Goal: Task Accomplishment & Management: Use online tool/utility

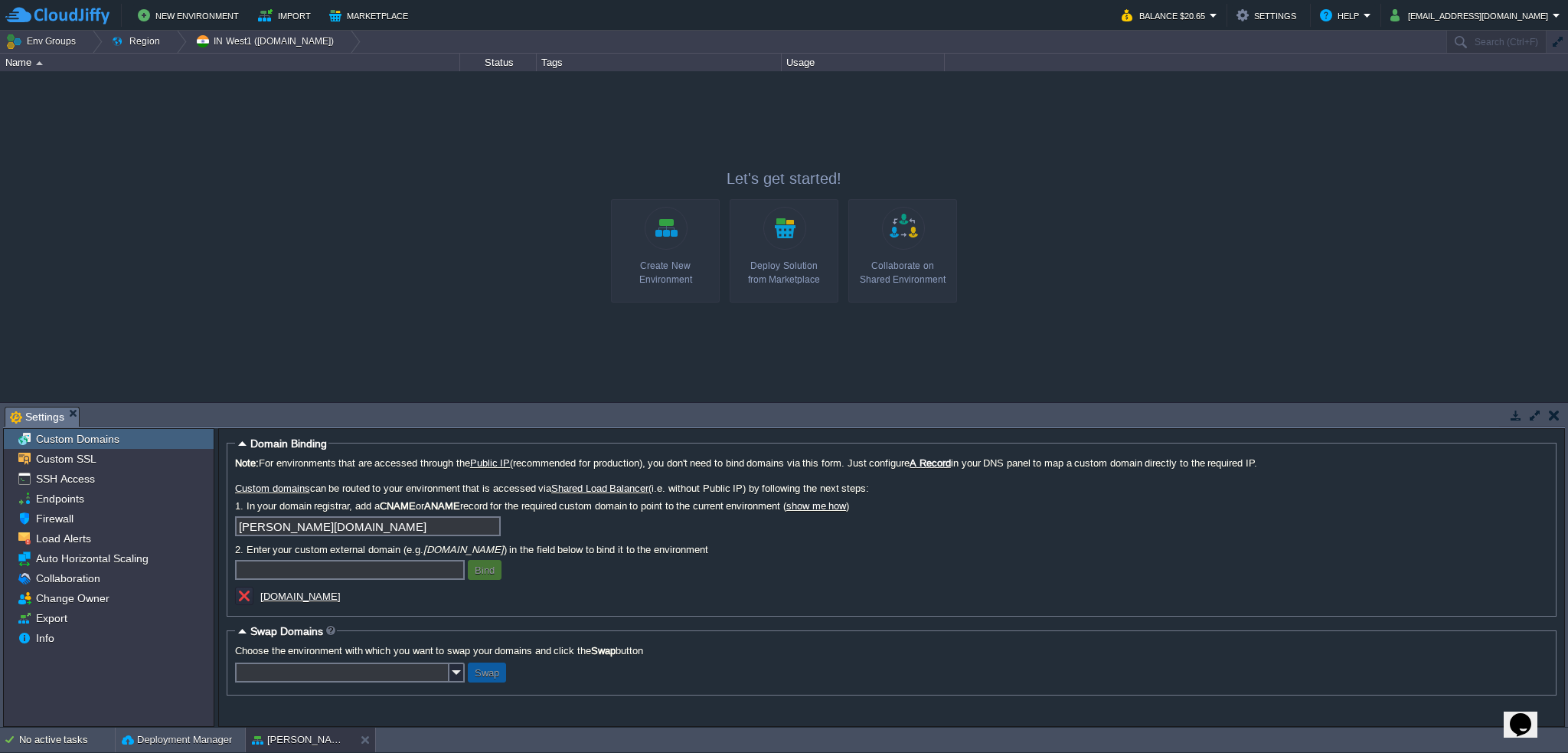
click at [680, 222] on link "Create New Environment" at bounding box center [665, 251] width 109 height 103
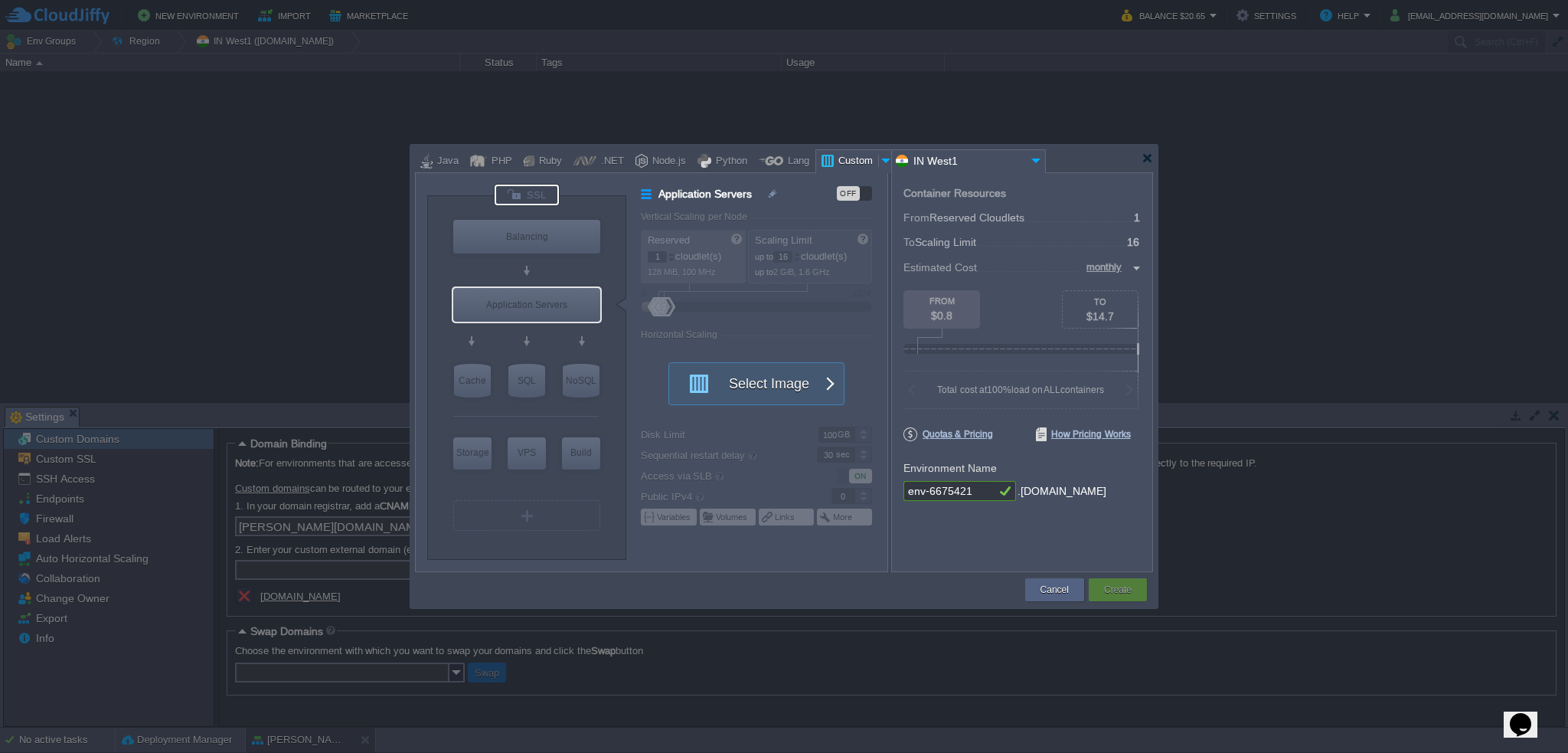
click at [546, 193] on div at bounding box center [526, 194] width 64 height 20
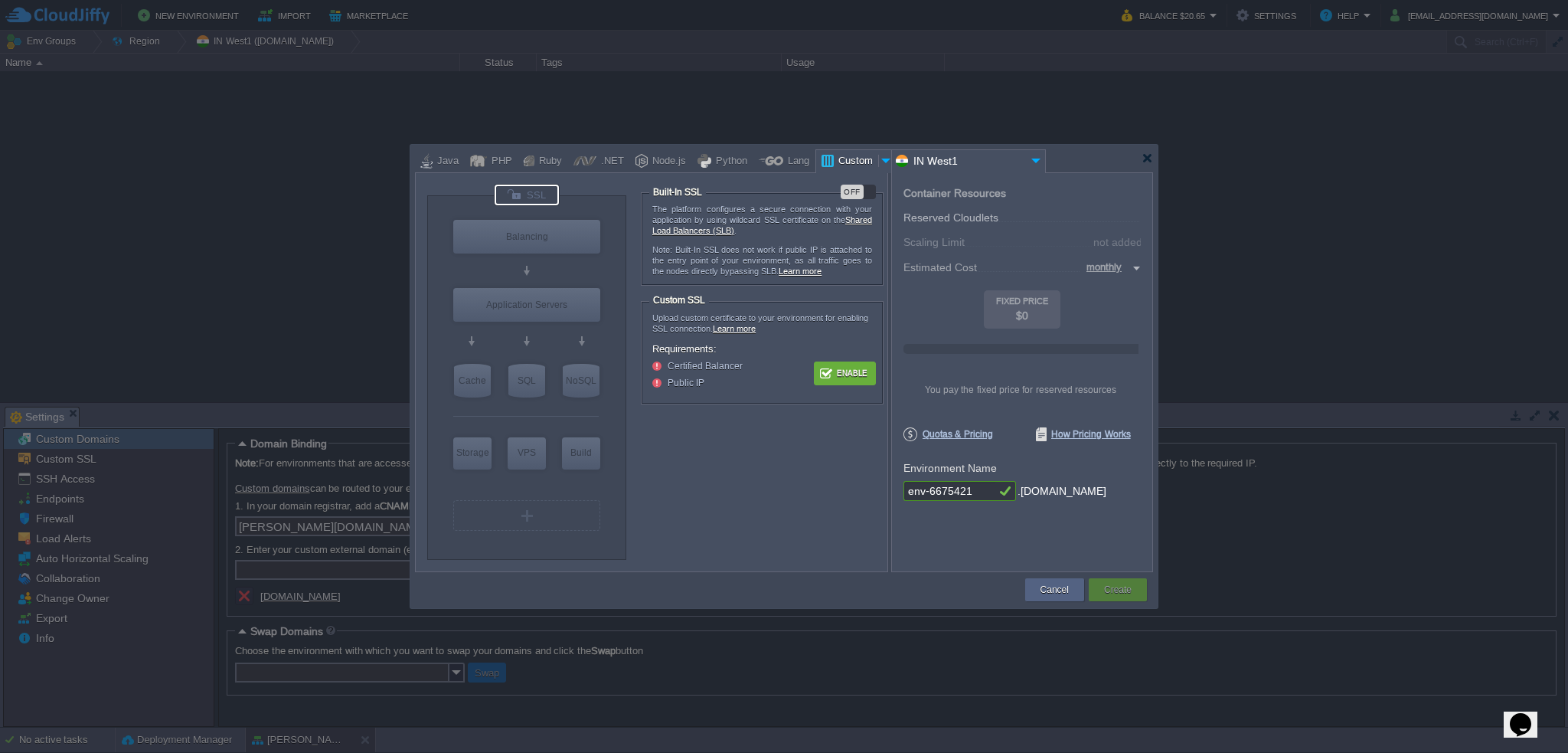
click at [847, 373] on button "Enable" at bounding box center [845, 373] width 57 height 19
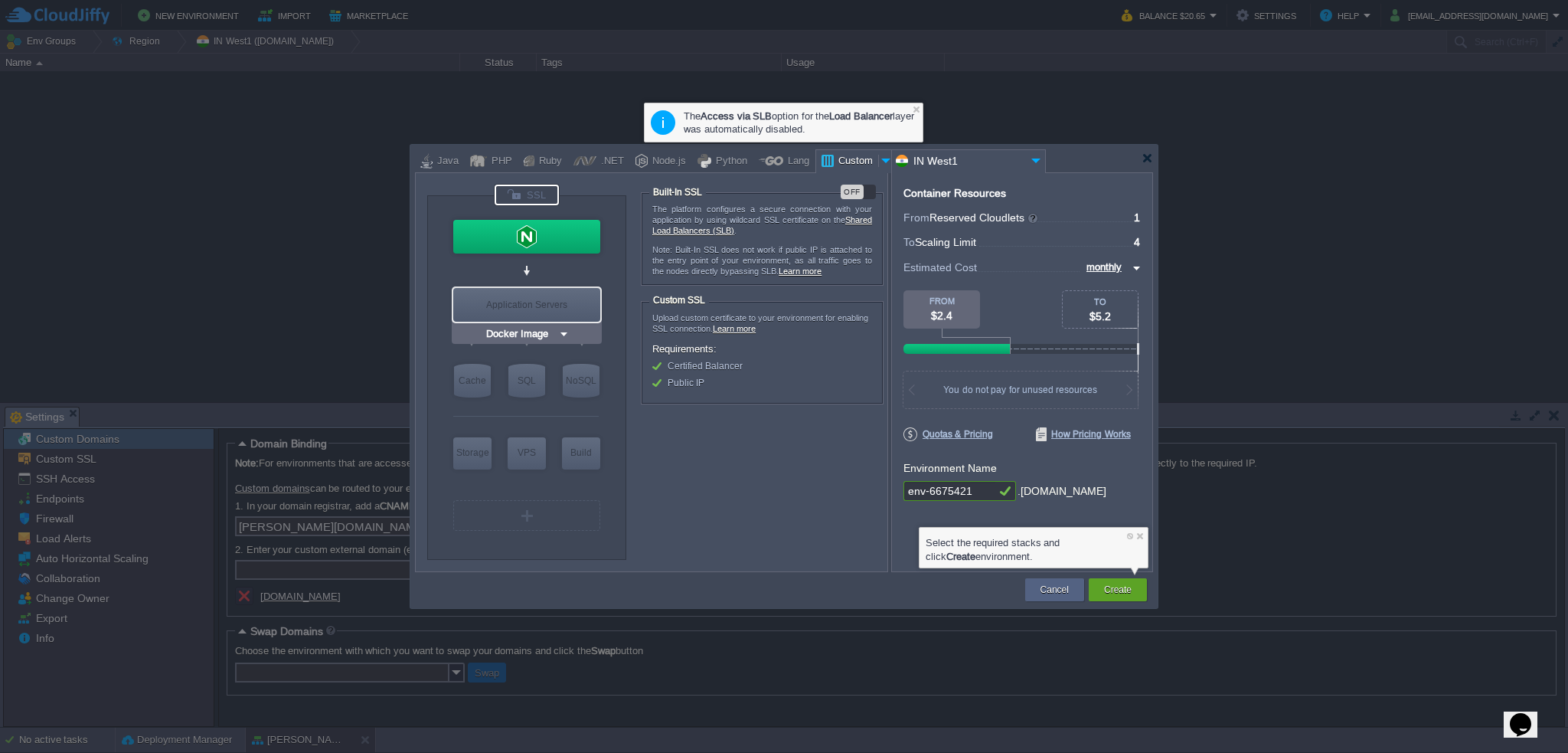
type input "NGINX 1.28.0"
click at [559, 265] on img at bounding box center [564, 265] width 12 height 15
click at [550, 223] on div at bounding box center [526, 237] width 147 height 34
type input "Load Balancer"
type input "4"
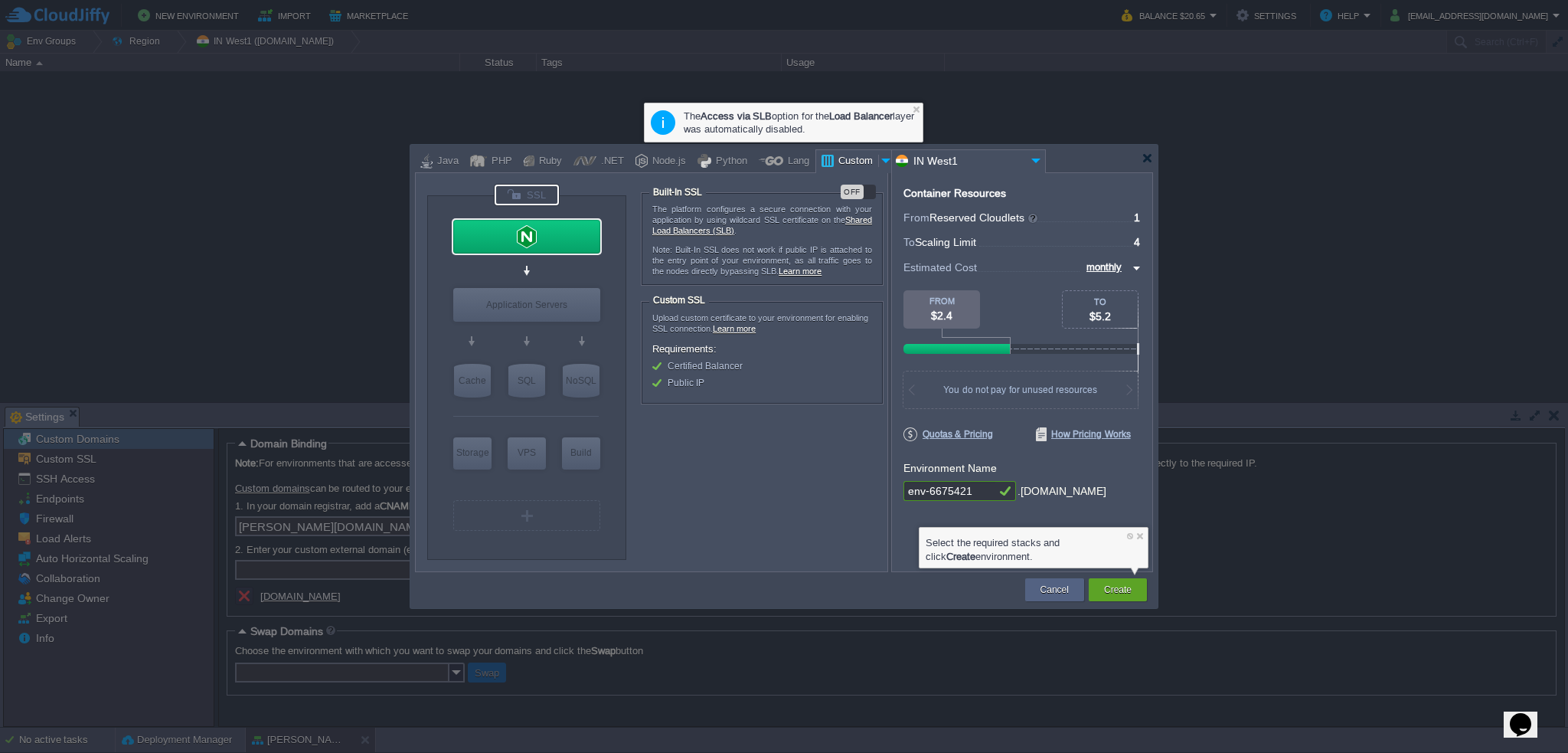
type input "NGINX 1.28.0"
type input "1.28.0-almalin..."
type input "Stateful"
type input "1"
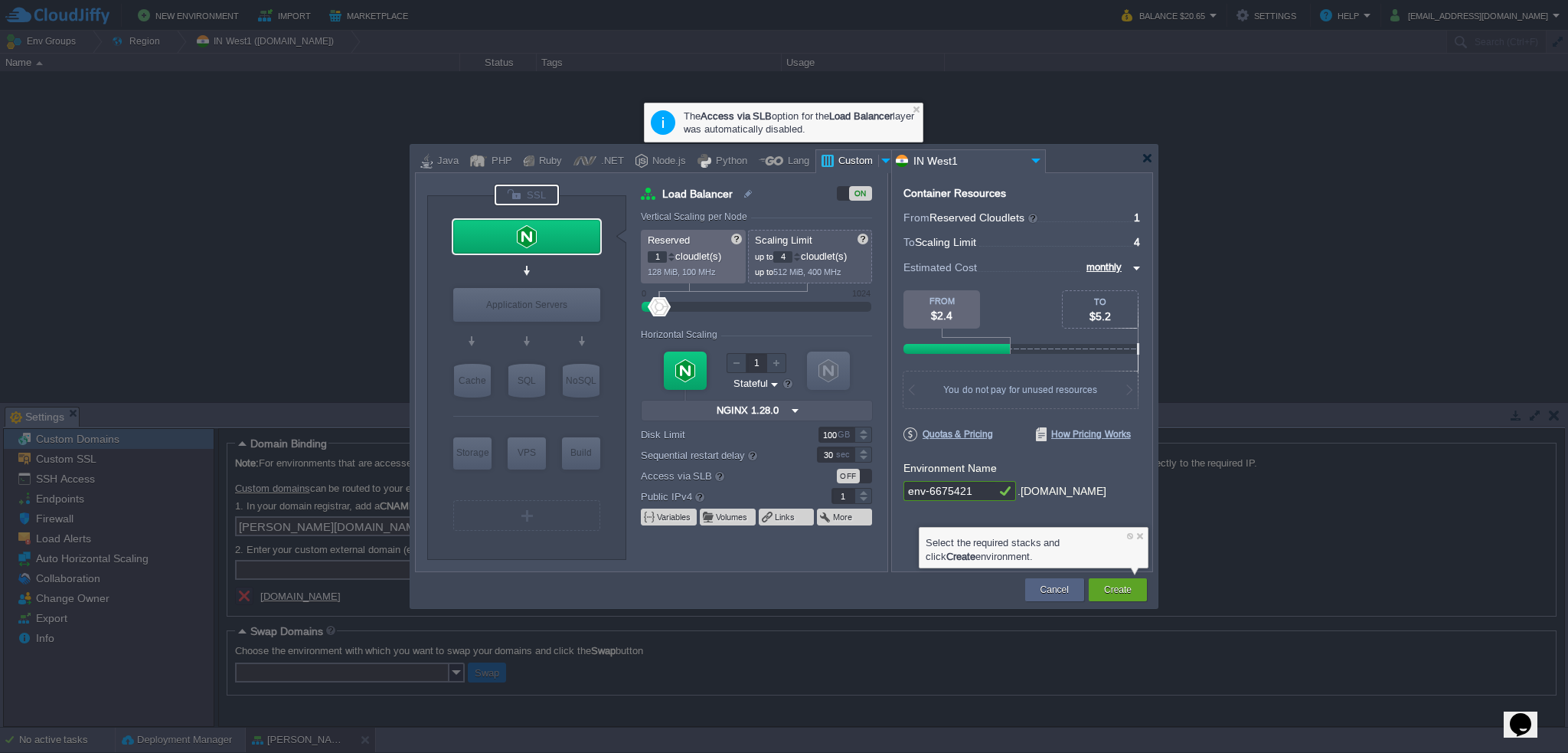
click at [524, 188] on div at bounding box center [526, 194] width 64 height 20
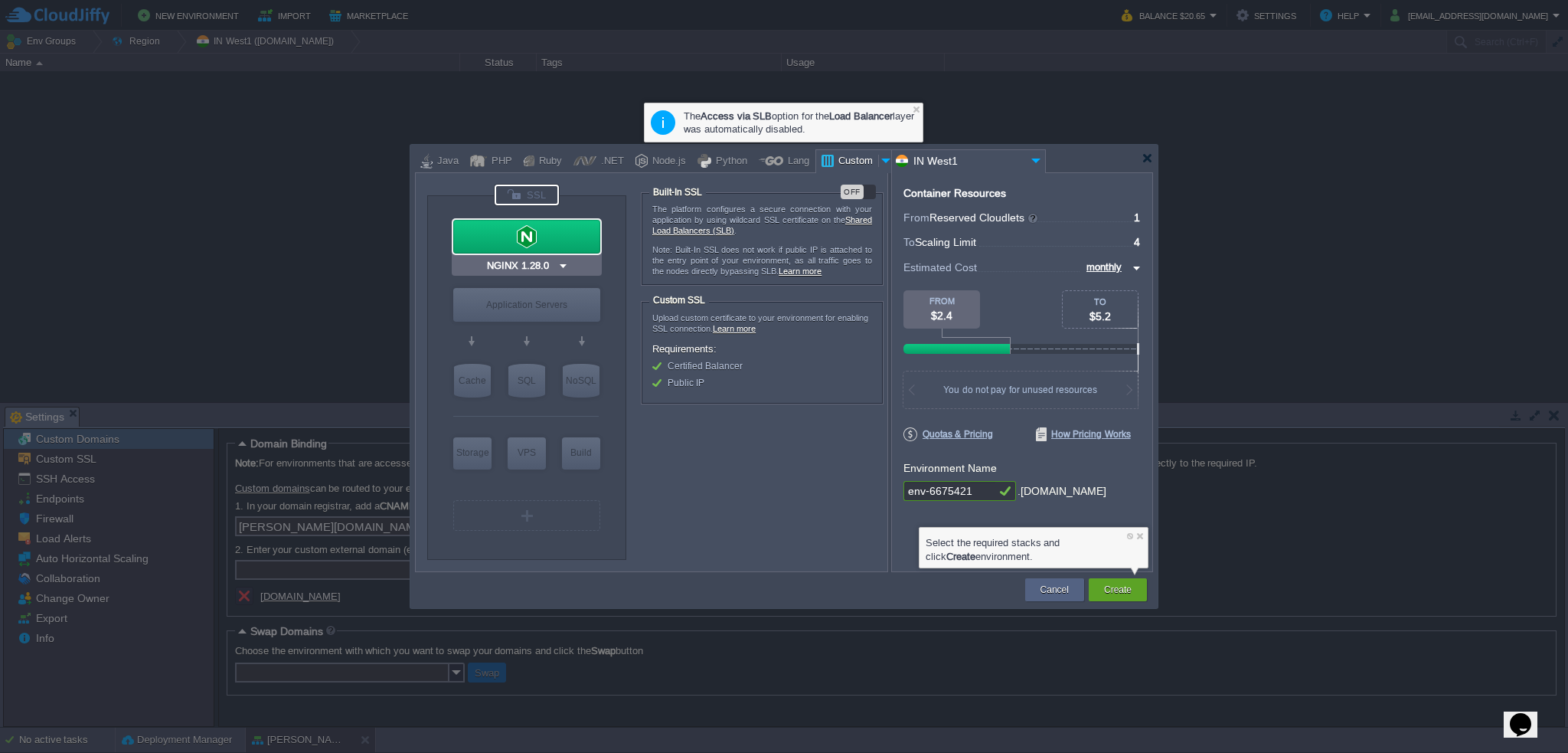
click at [539, 232] on div at bounding box center [526, 237] width 147 height 34
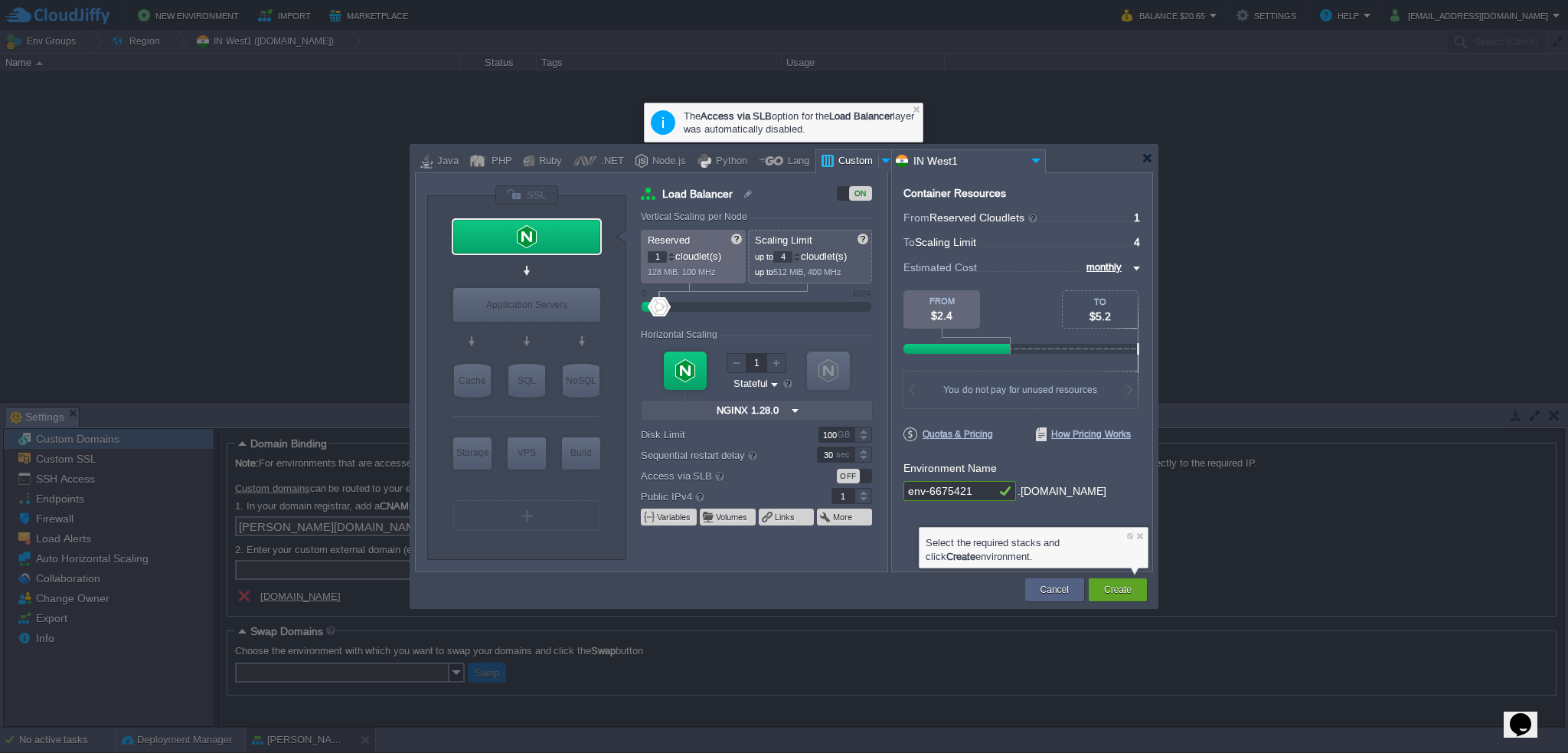
click at [845, 194] on div "ON" at bounding box center [854, 193] width 35 height 14
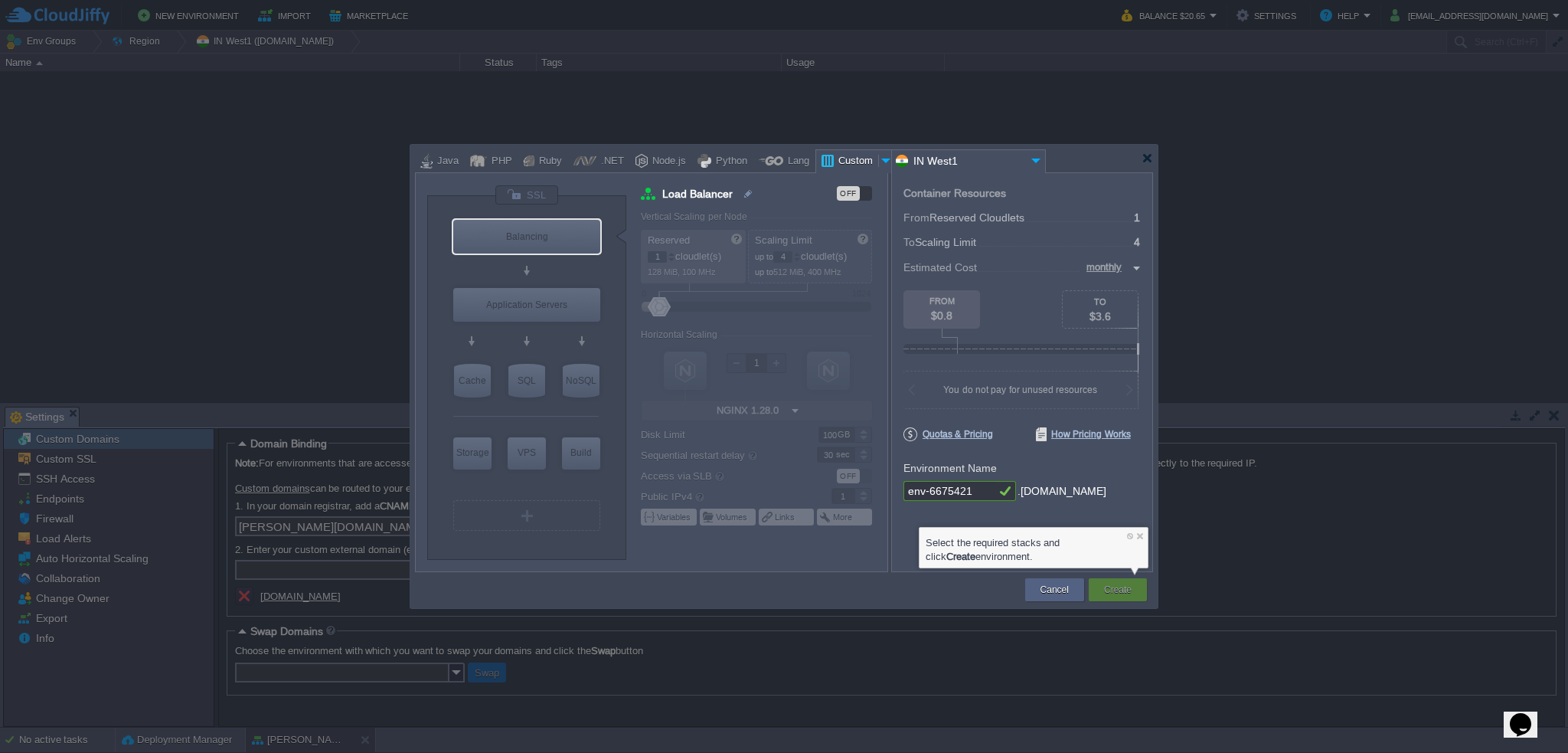
click at [863, 194] on div "OFF" at bounding box center [854, 193] width 35 height 14
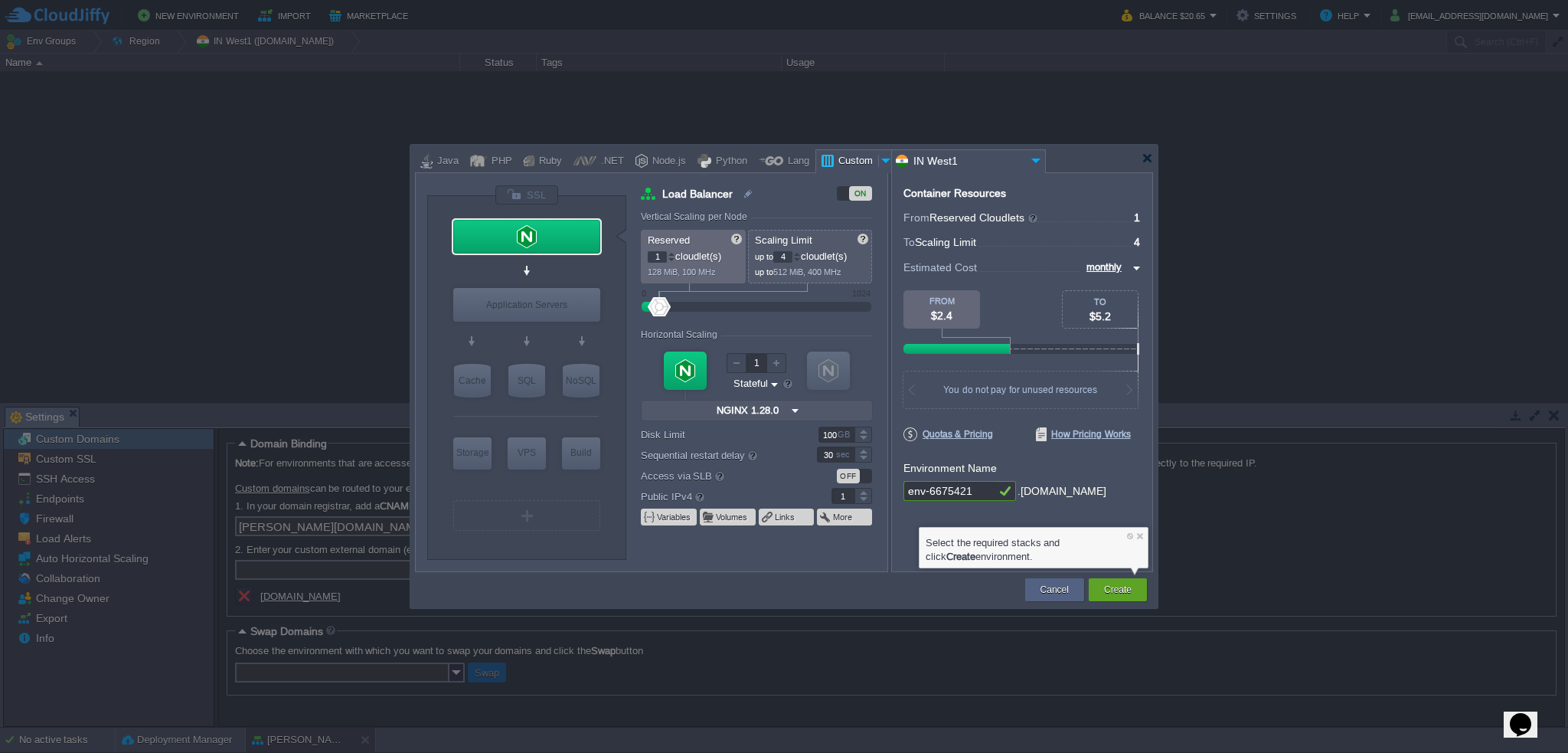
click at [530, 269] on div at bounding box center [526, 270] width 9 height 10
click at [561, 260] on img at bounding box center [564, 265] width 12 height 15
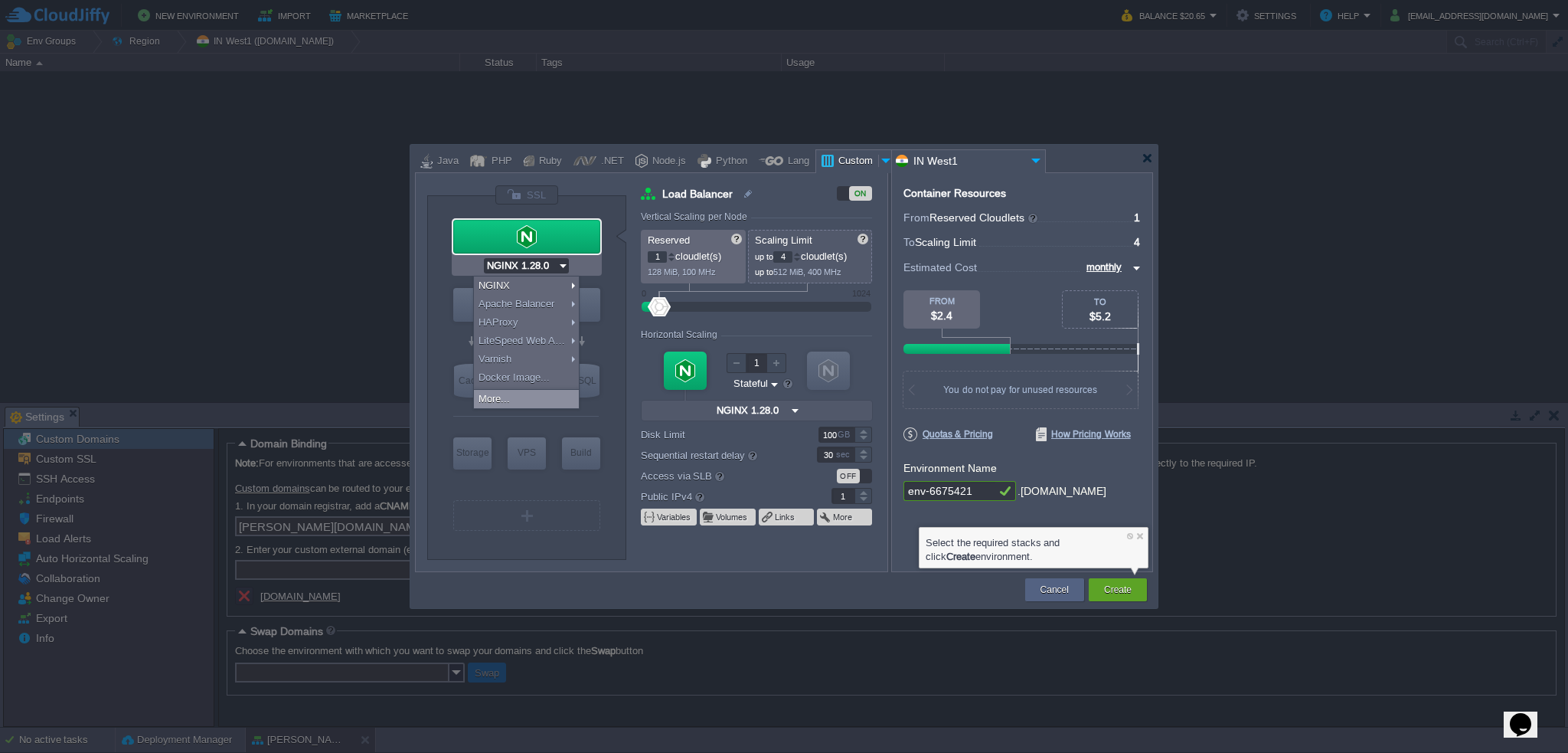
click at [550, 398] on div "More..." at bounding box center [526, 399] width 105 height 19
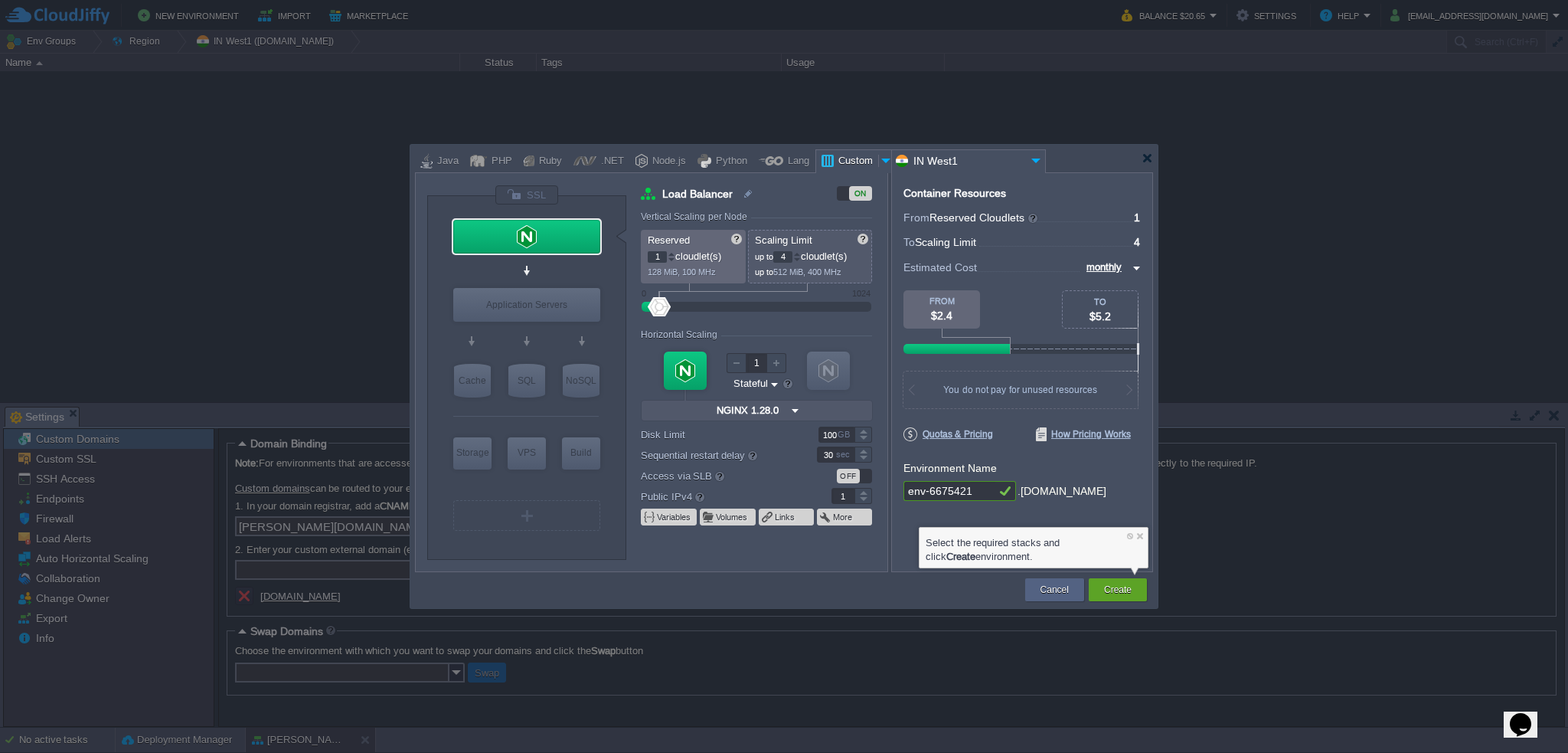
click at [456, 186] on div "VM Balancing VM Application Servers VM Cache VM SQL VM NoSQL VM Storage VM VPS …" at bounding box center [527, 372] width 199 height 375
click at [563, 267] on img at bounding box center [564, 265] width 12 height 15
click at [797, 408] on img at bounding box center [794, 411] width 16 height 20
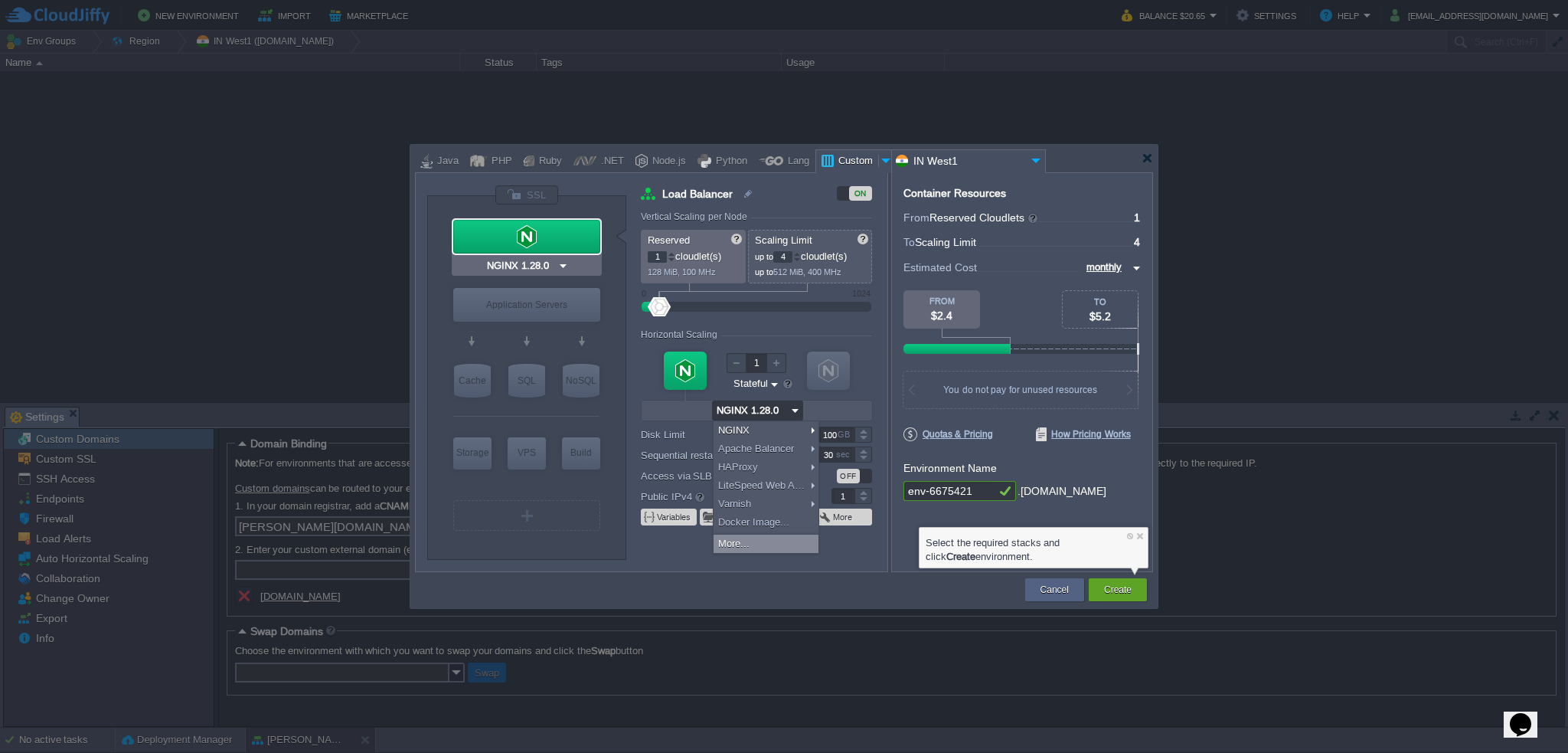
click at [536, 229] on div at bounding box center [526, 237] width 147 height 34
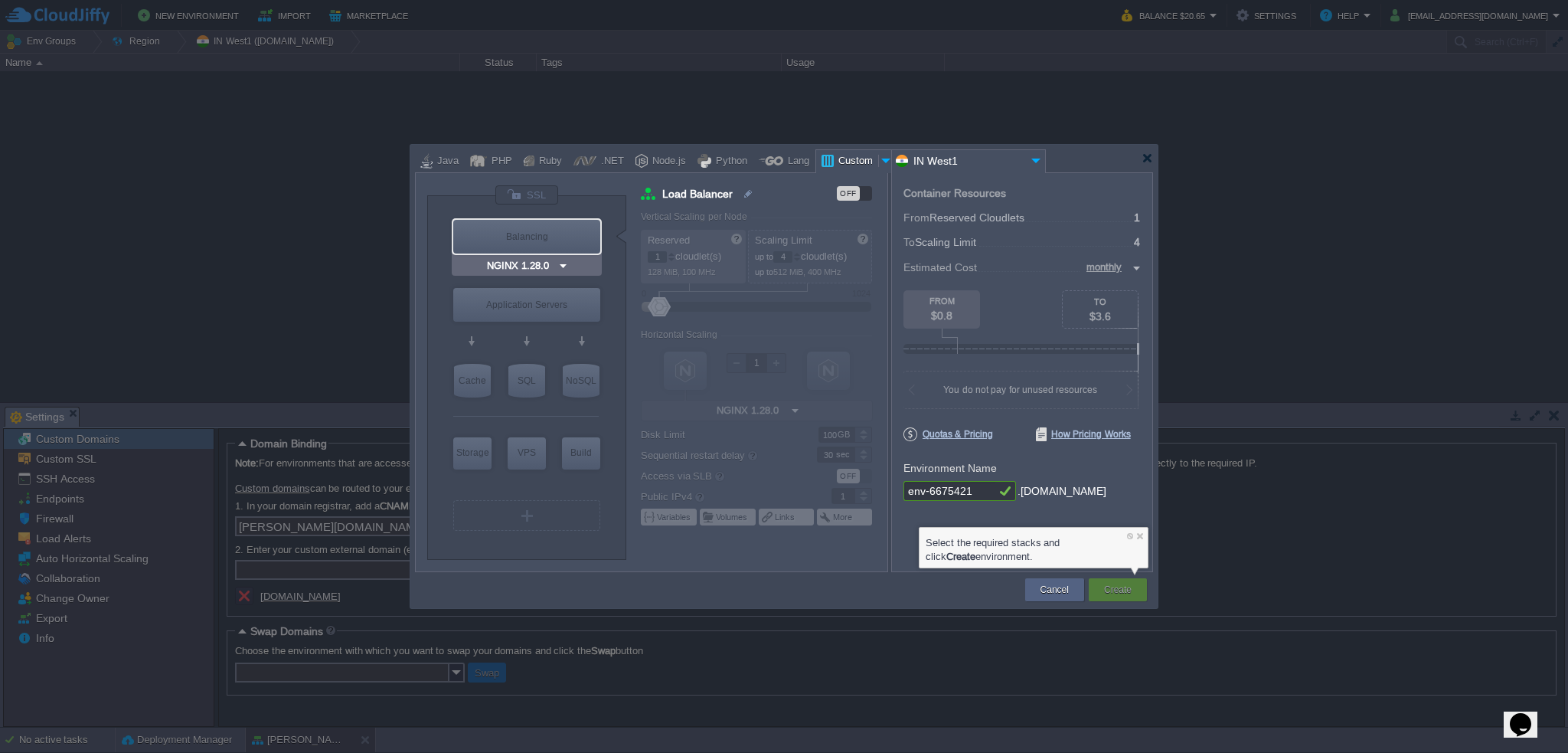
type input "Docker Image"
click at [563, 332] on img at bounding box center [564, 334] width 12 height 15
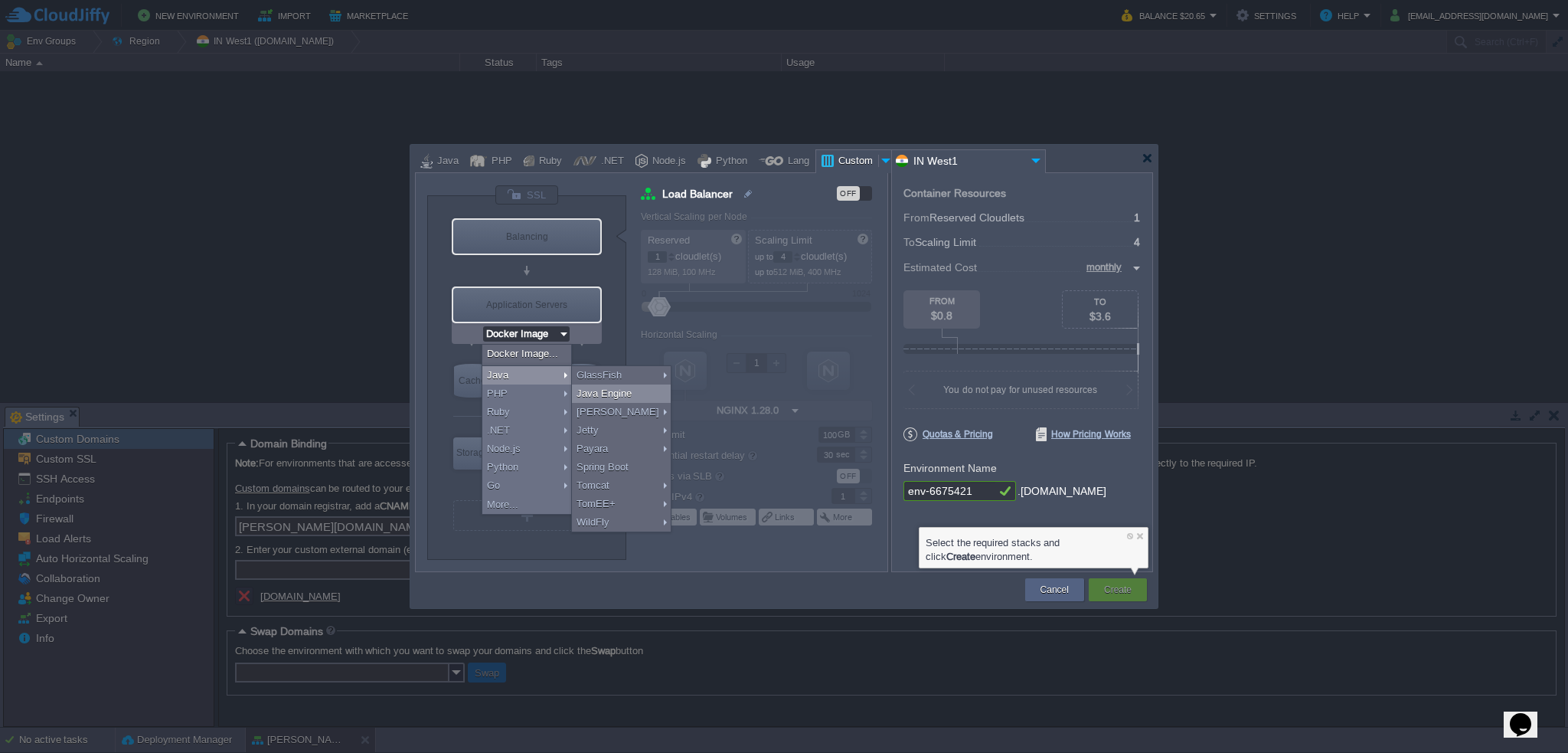
click at [616, 393] on div "Java Engine" at bounding box center [621, 394] width 99 height 19
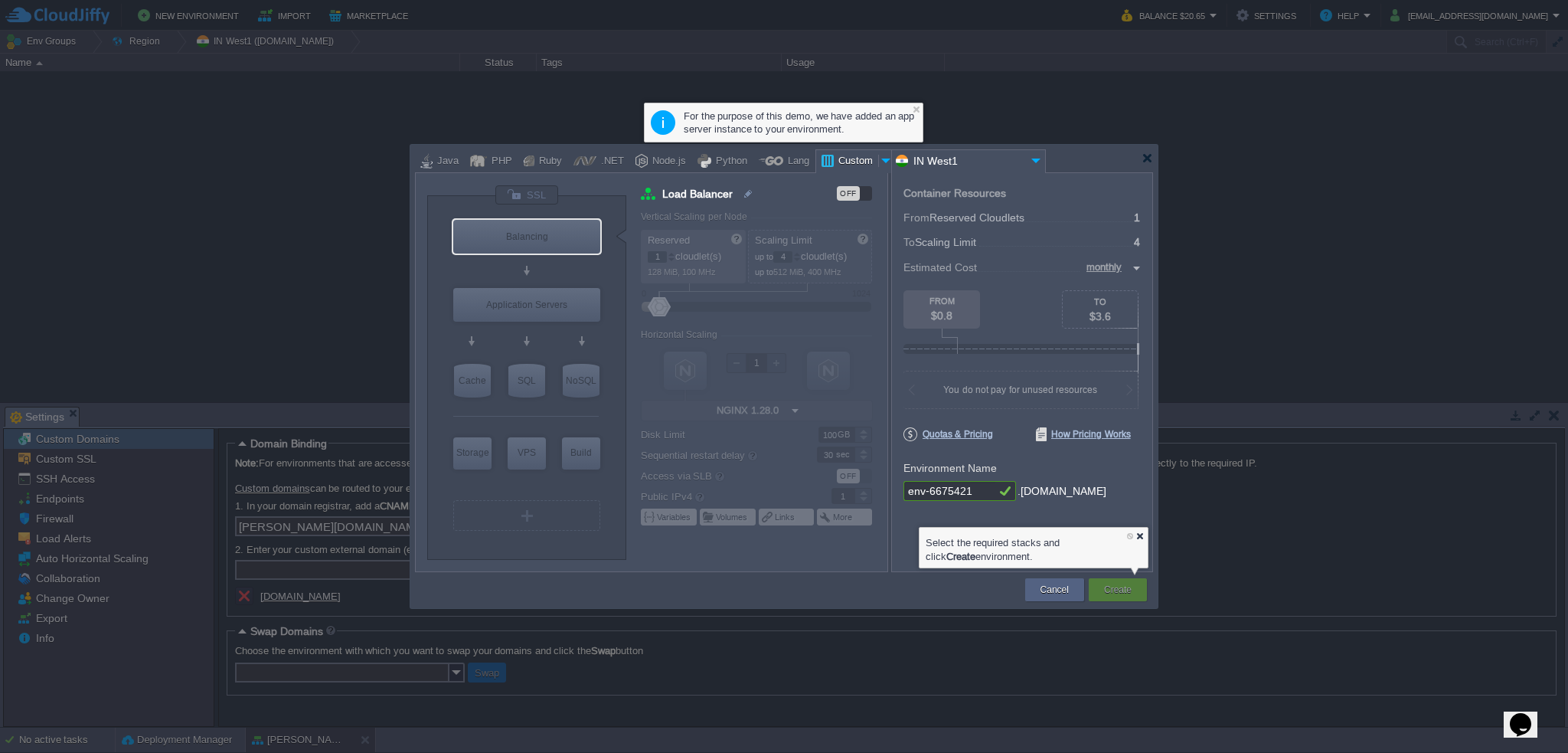
click at [1139, 532] on div at bounding box center [1140, 536] width 10 height 10
drag, startPoint x: 917, startPoint y: 107, endPoint x: 901, endPoint y: 113, distance: 17.1
click at [906, 112] on div "For the purpose of this demo, we have added an app server instance to your envi…" at bounding box center [783, 122] width 280 height 40
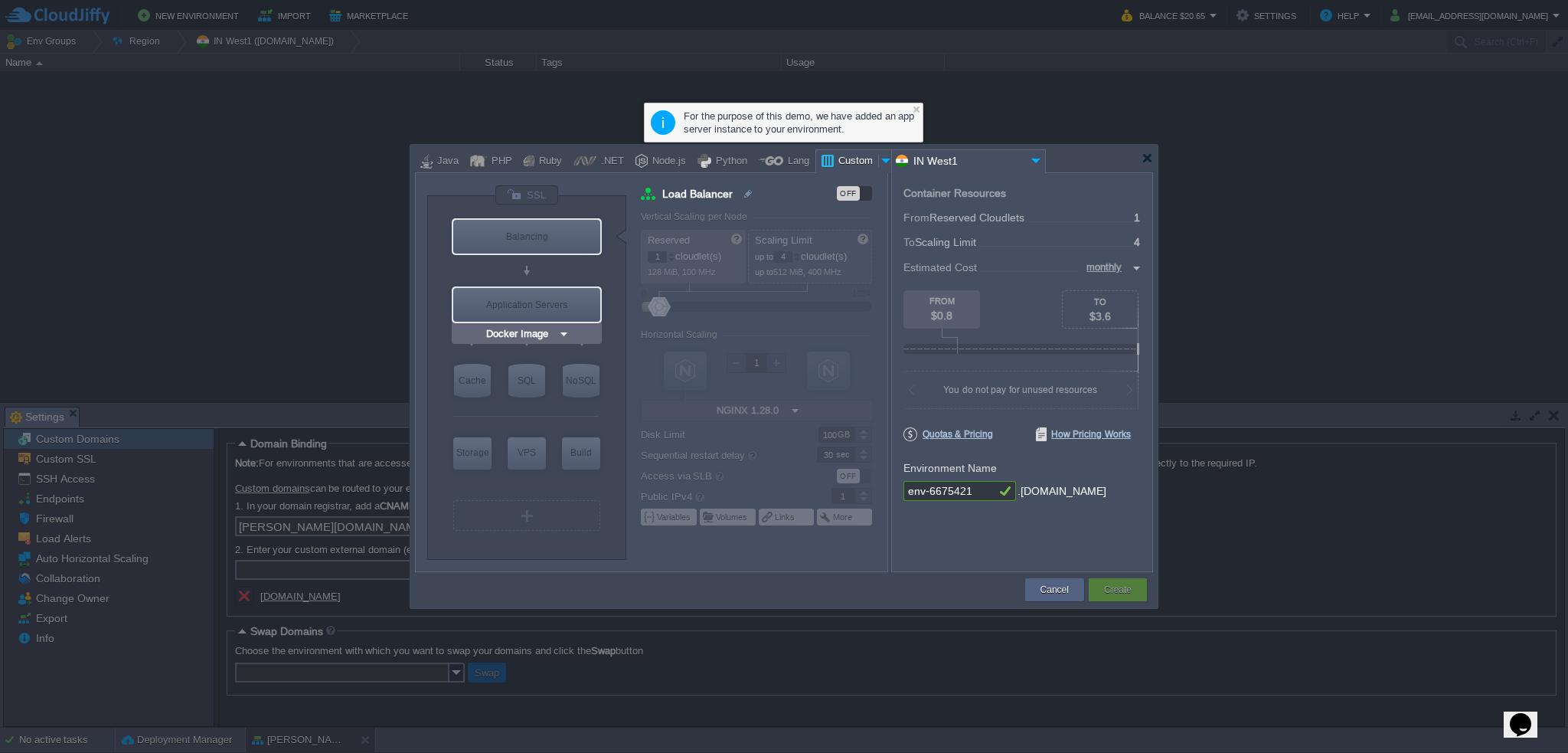
click at [534, 296] on div "Application Servers" at bounding box center [526, 305] width 147 height 34
type input "Application Servers"
type input "16"
type input "Docker Image"
type input "Stateless"
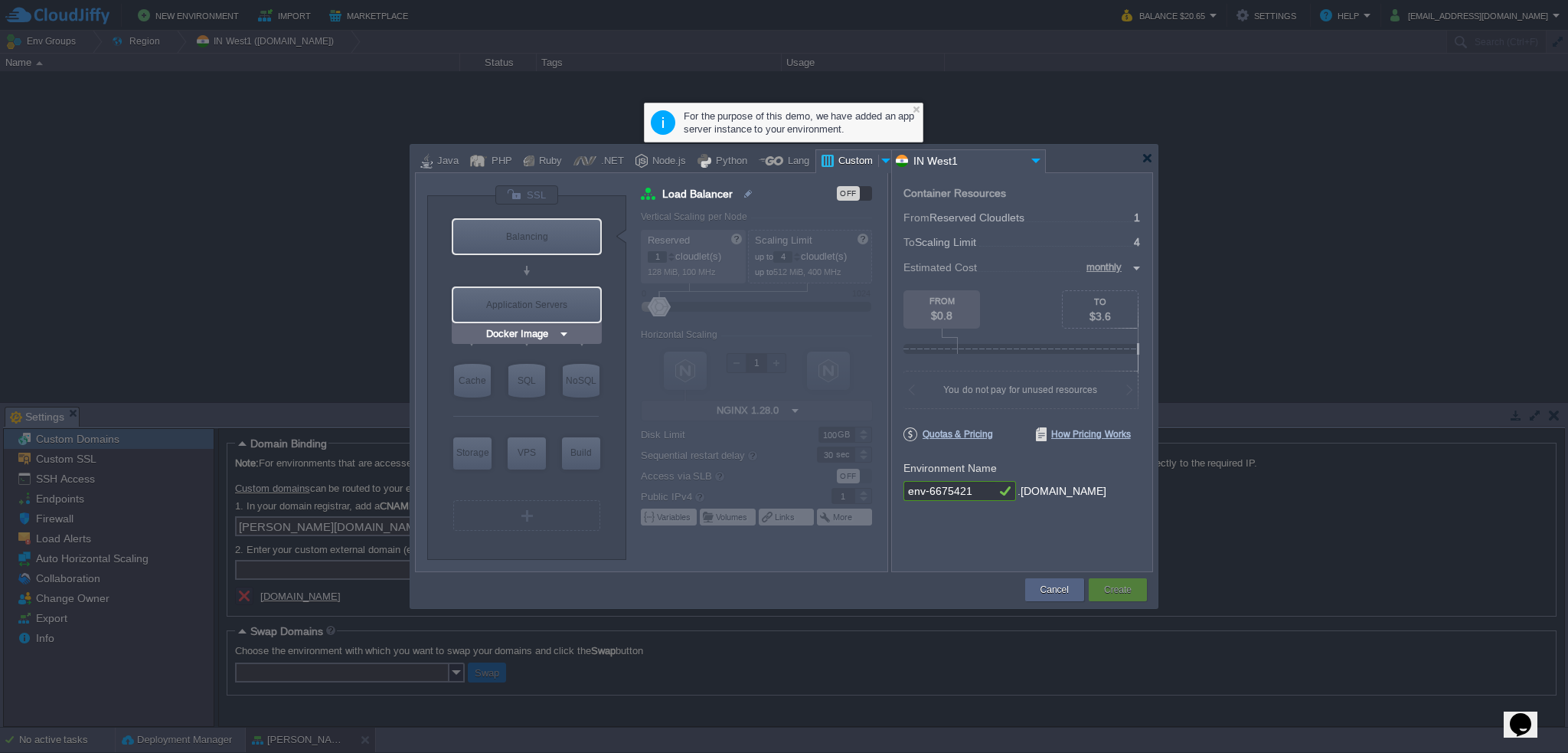
type input "0"
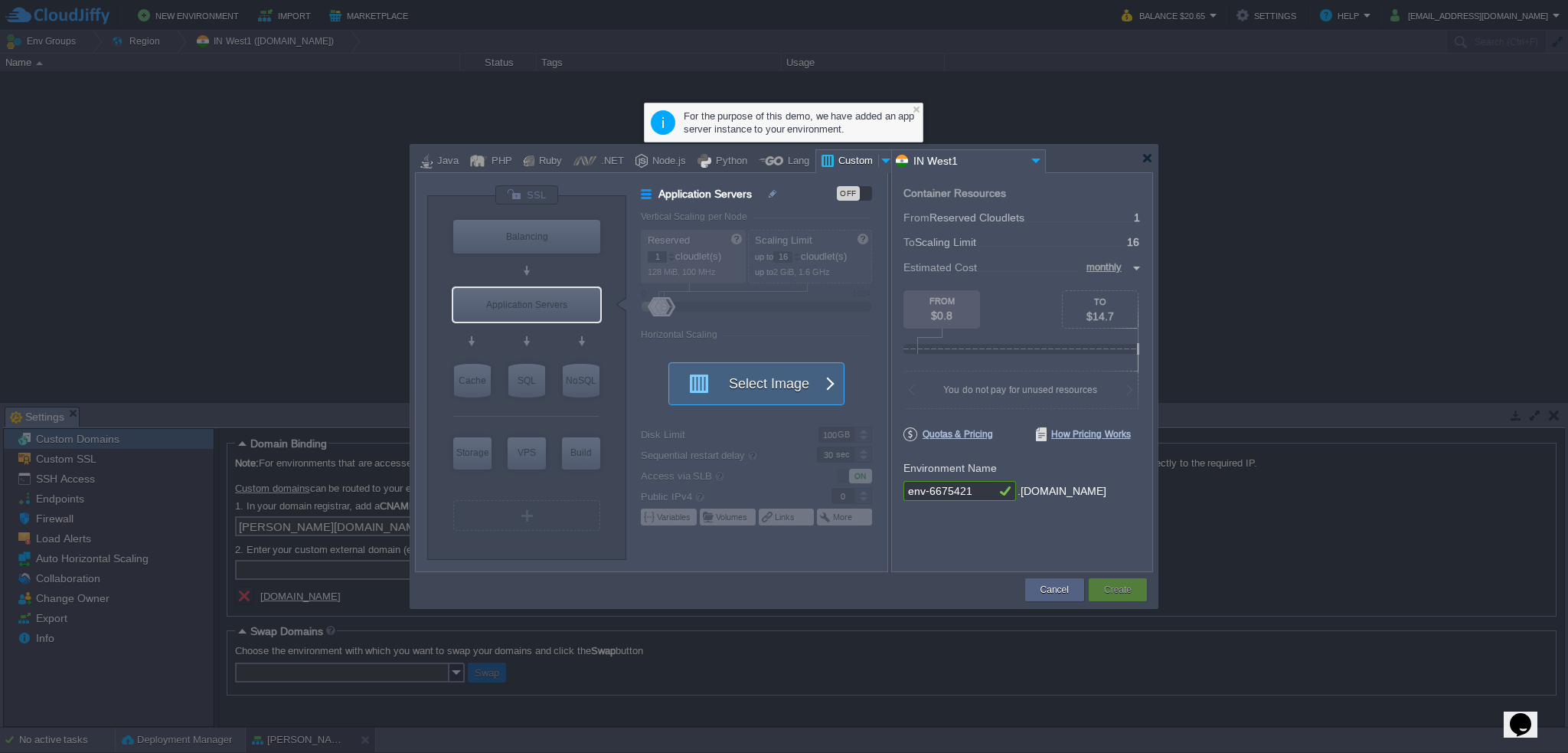
click at [833, 379] on span "button" at bounding box center [829, 384] width 13 height 42
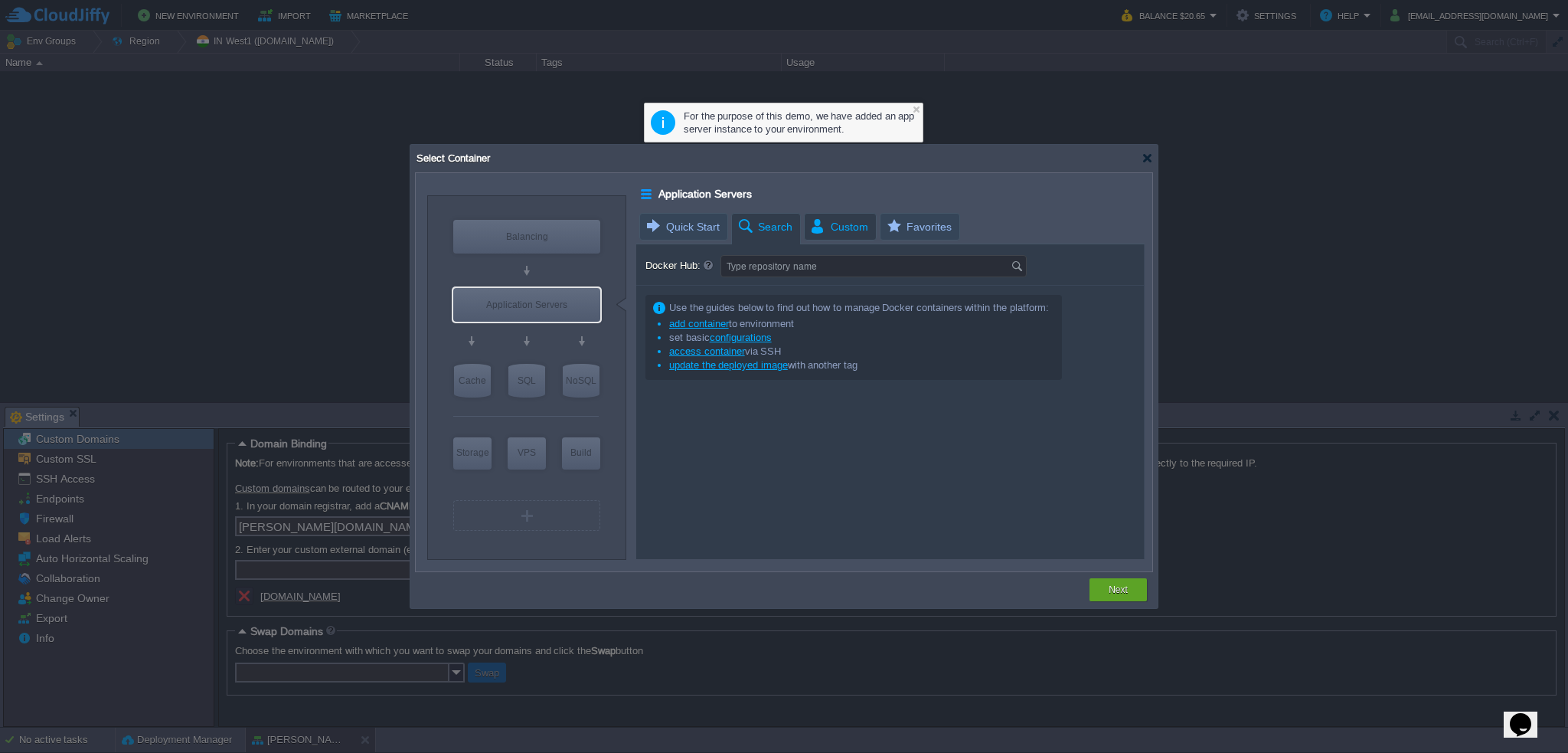
click at [836, 229] on span "Custom" at bounding box center [839, 226] width 59 height 26
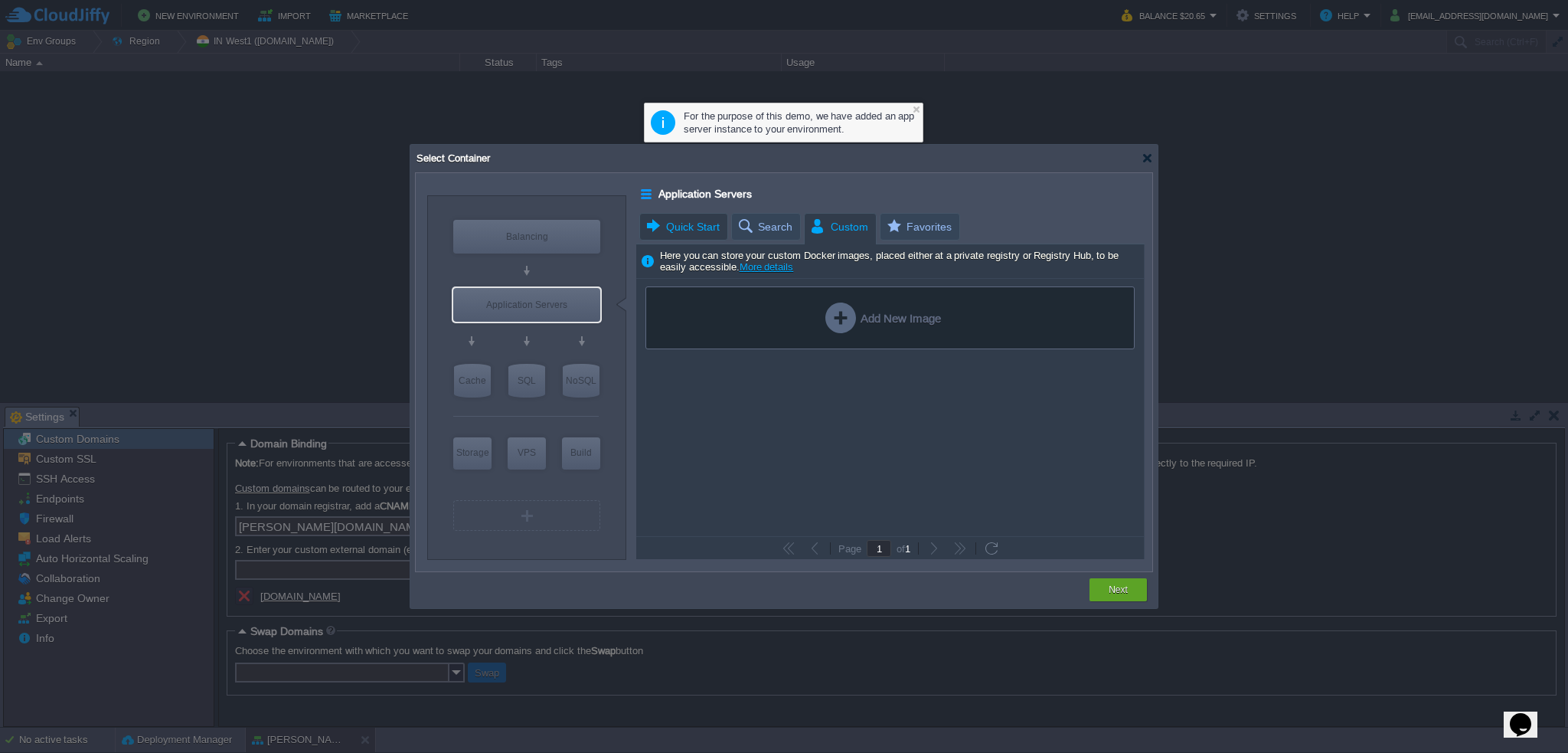
click at [678, 229] on span "Quick Start" at bounding box center [682, 226] width 75 height 26
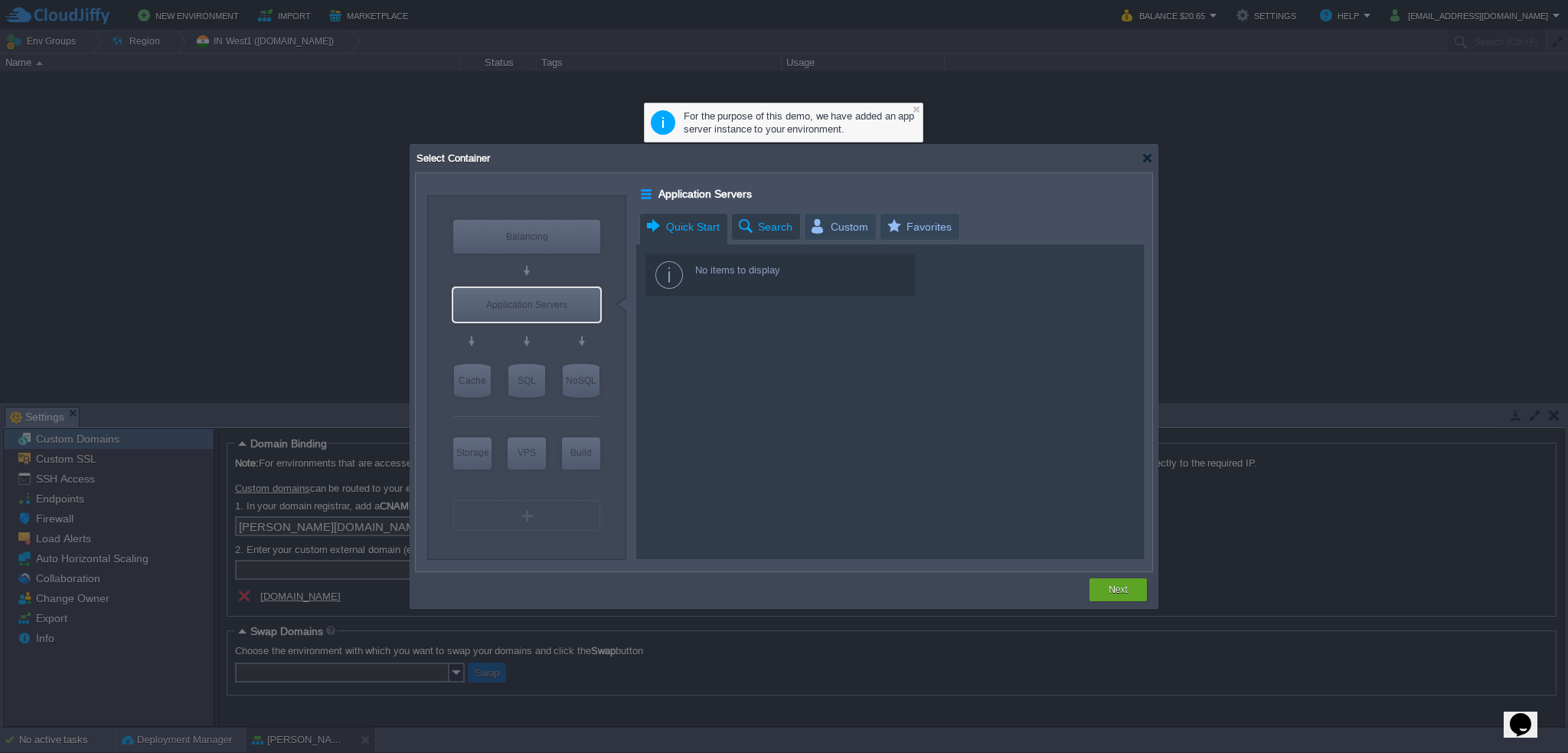
click at [765, 229] on span "Search" at bounding box center [765, 226] width 56 height 26
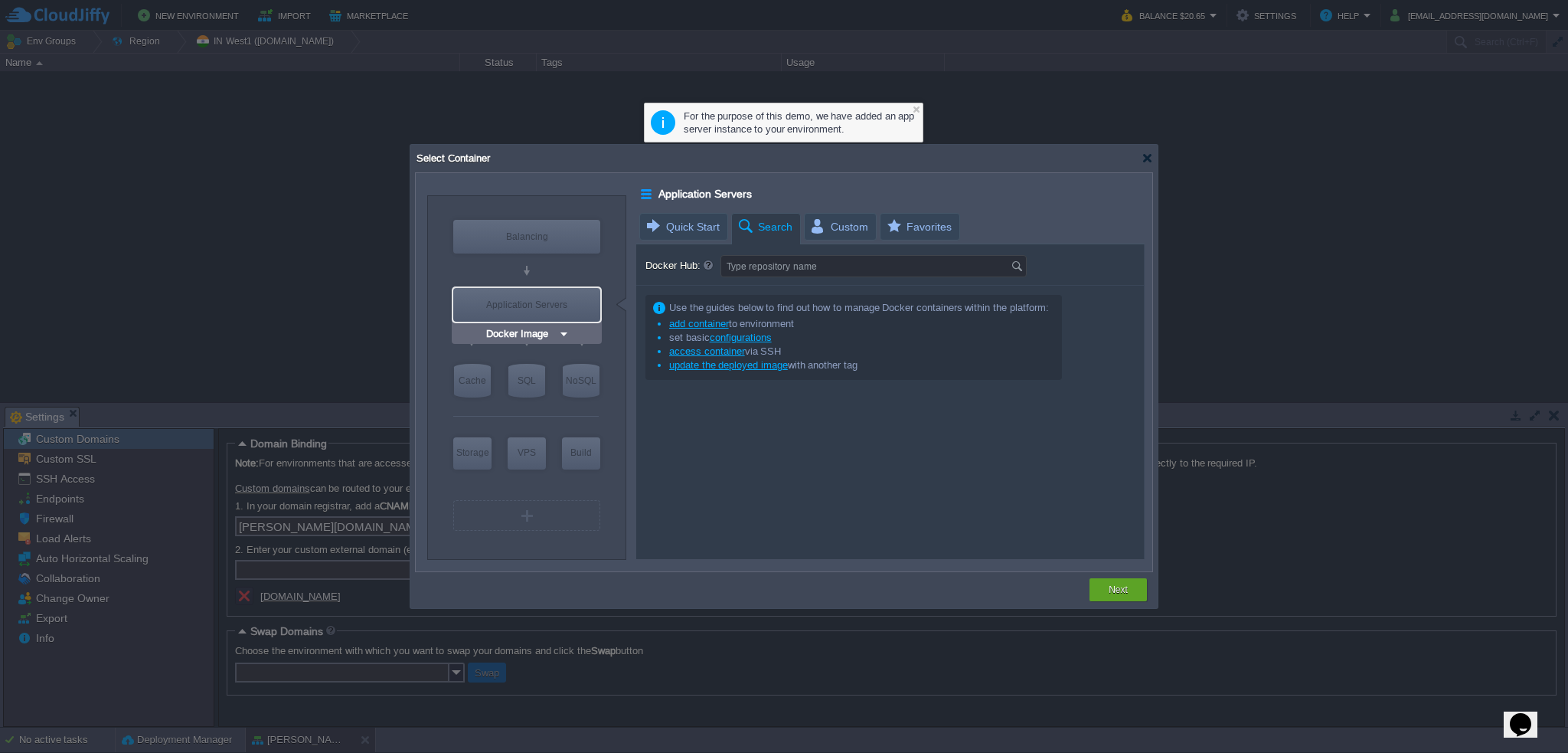
type input "NGINX 1.28.0"
click at [524, 240] on div "Balancing" at bounding box center [526, 237] width 147 height 34
type input "Load Balancer"
type input "4"
type input "NGINX 1.28.0"
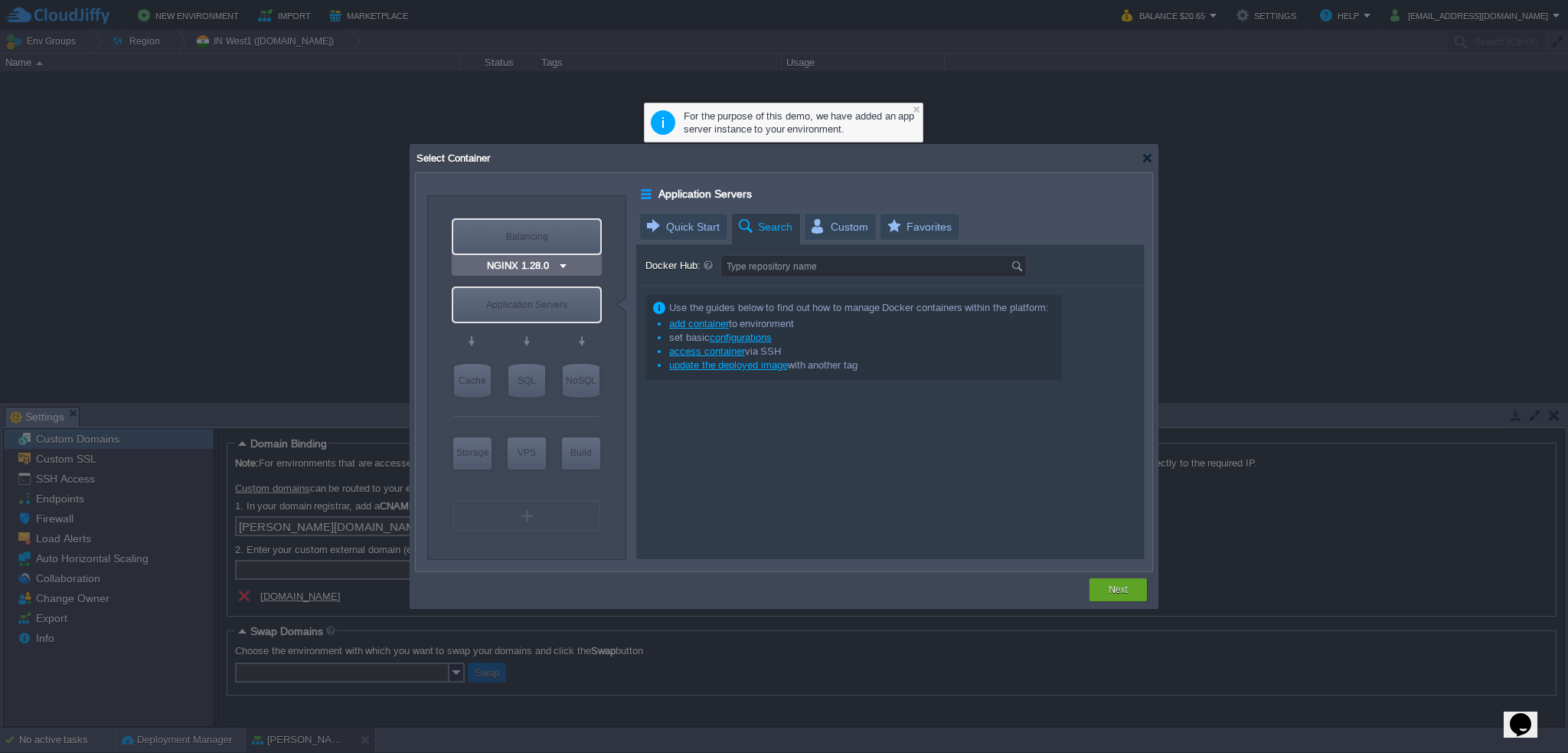
type input "1.28.0-almalin..."
type input "Stateful"
type input "1"
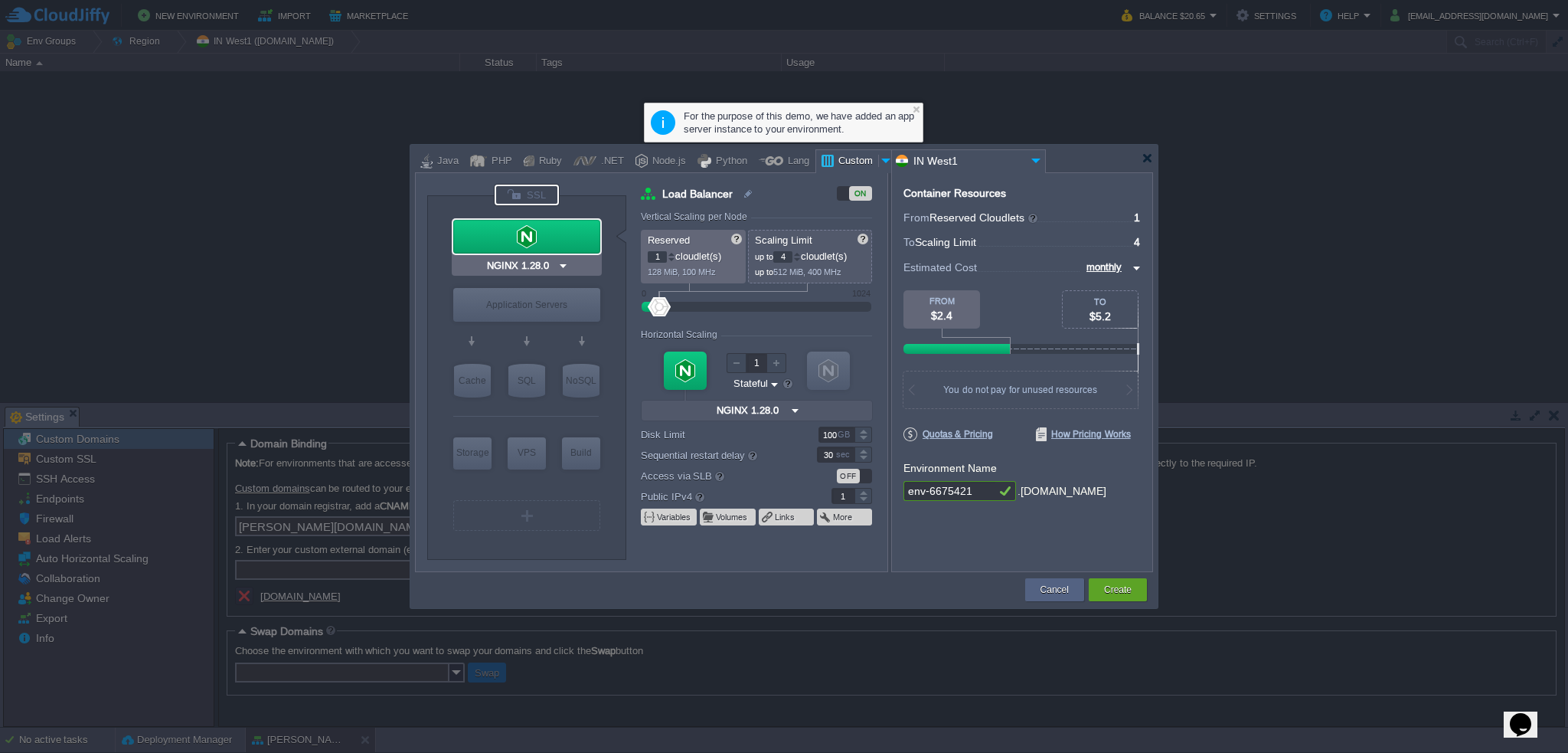
click at [514, 194] on div at bounding box center [526, 194] width 64 height 20
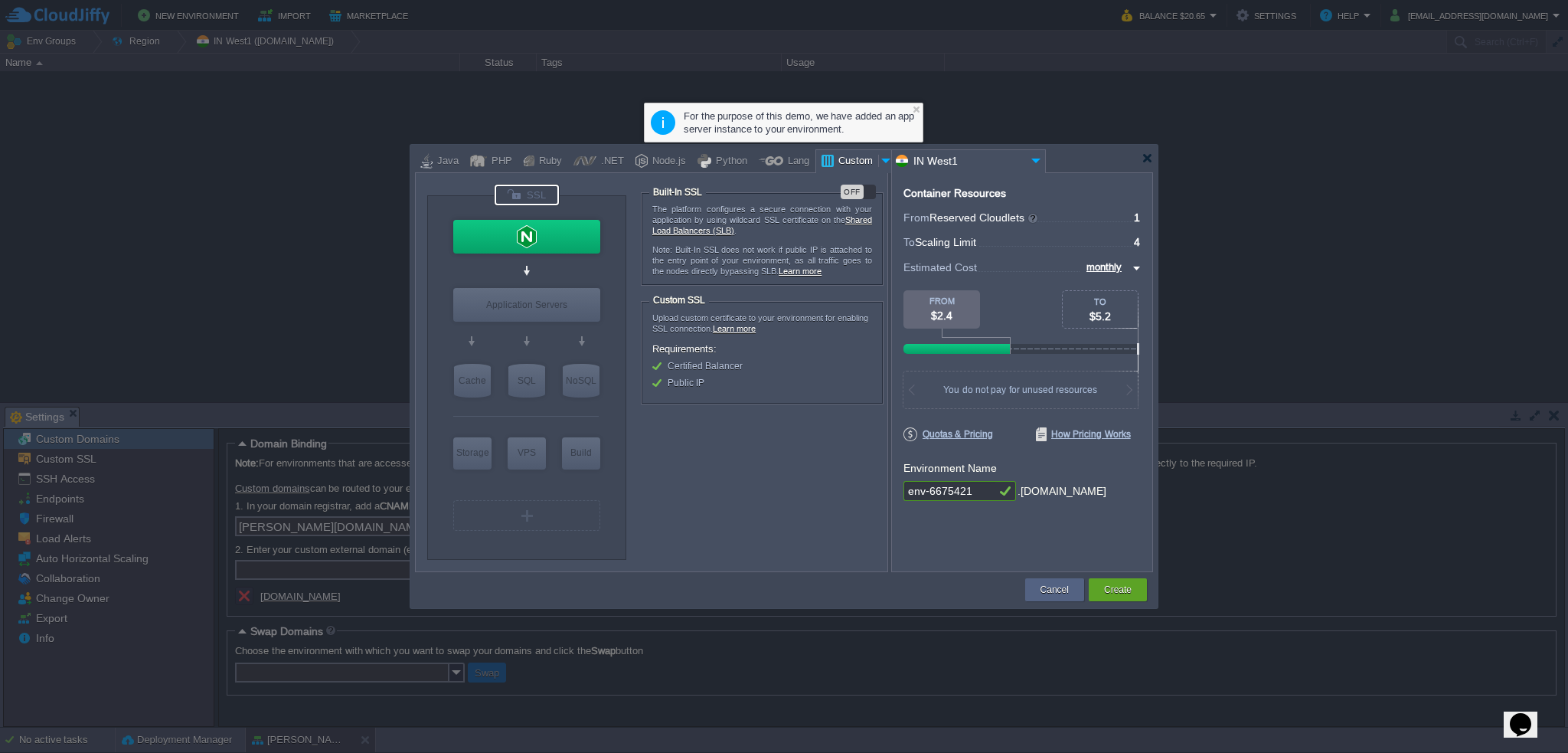
click at [537, 192] on div at bounding box center [526, 194] width 64 height 20
click at [550, 330] on input "Docker Image" at bounding box center [520, 334] width 75 height 15
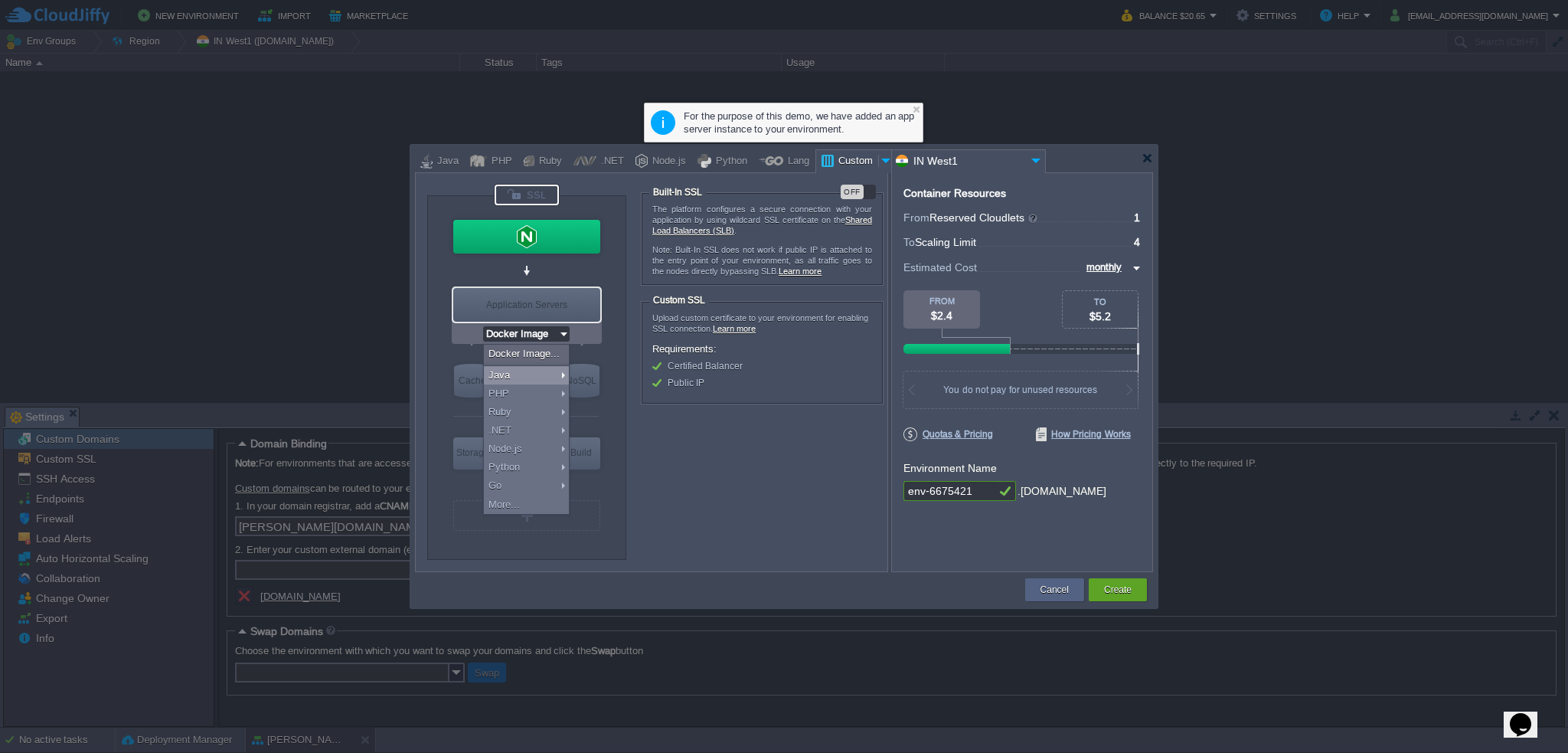
click at [533, 379] on div "Java" at bounding box center [526, 375] width 85 height 19
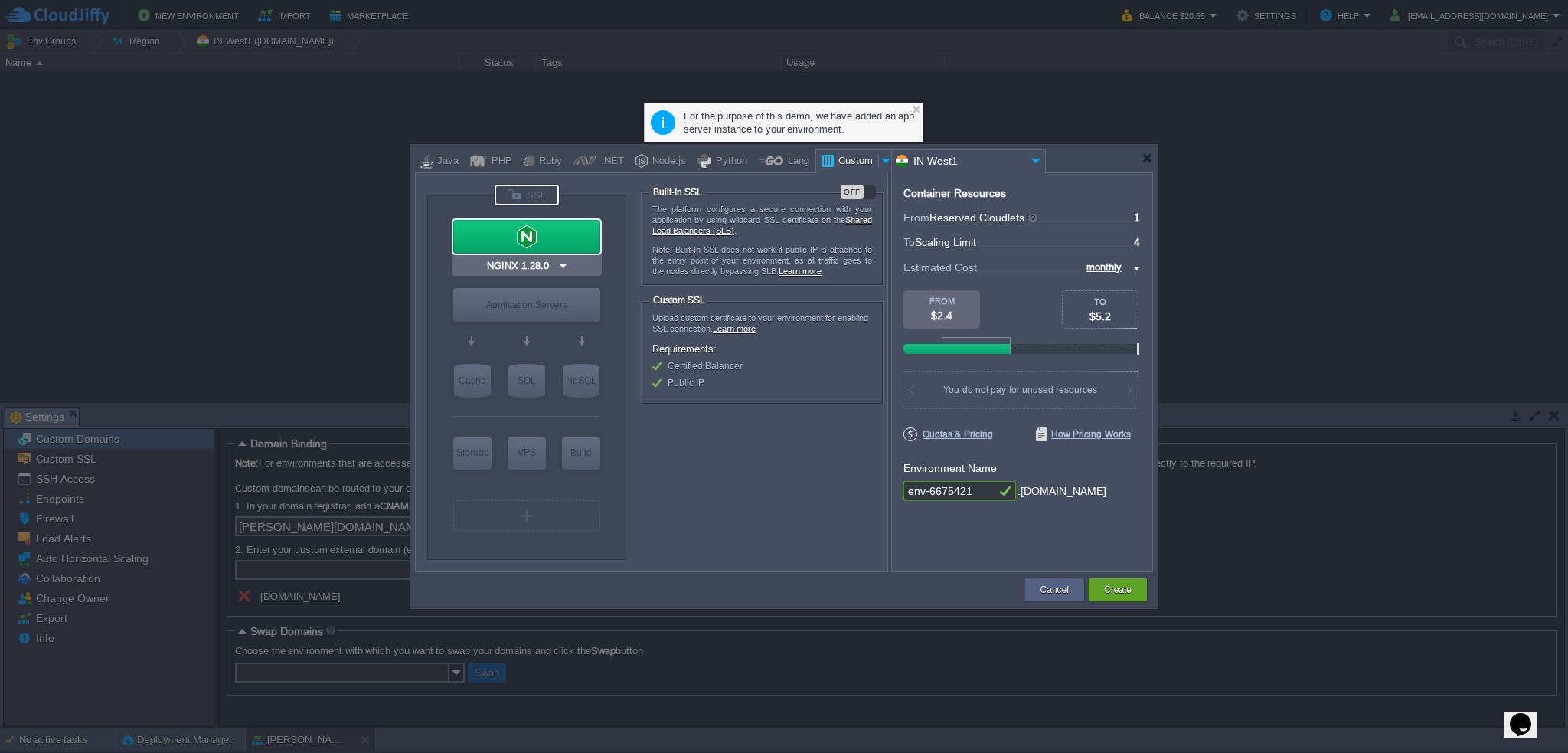
type input "Docker Image"
click at [565, 333] on img at bounding box center [564, 334] width 12 height 15
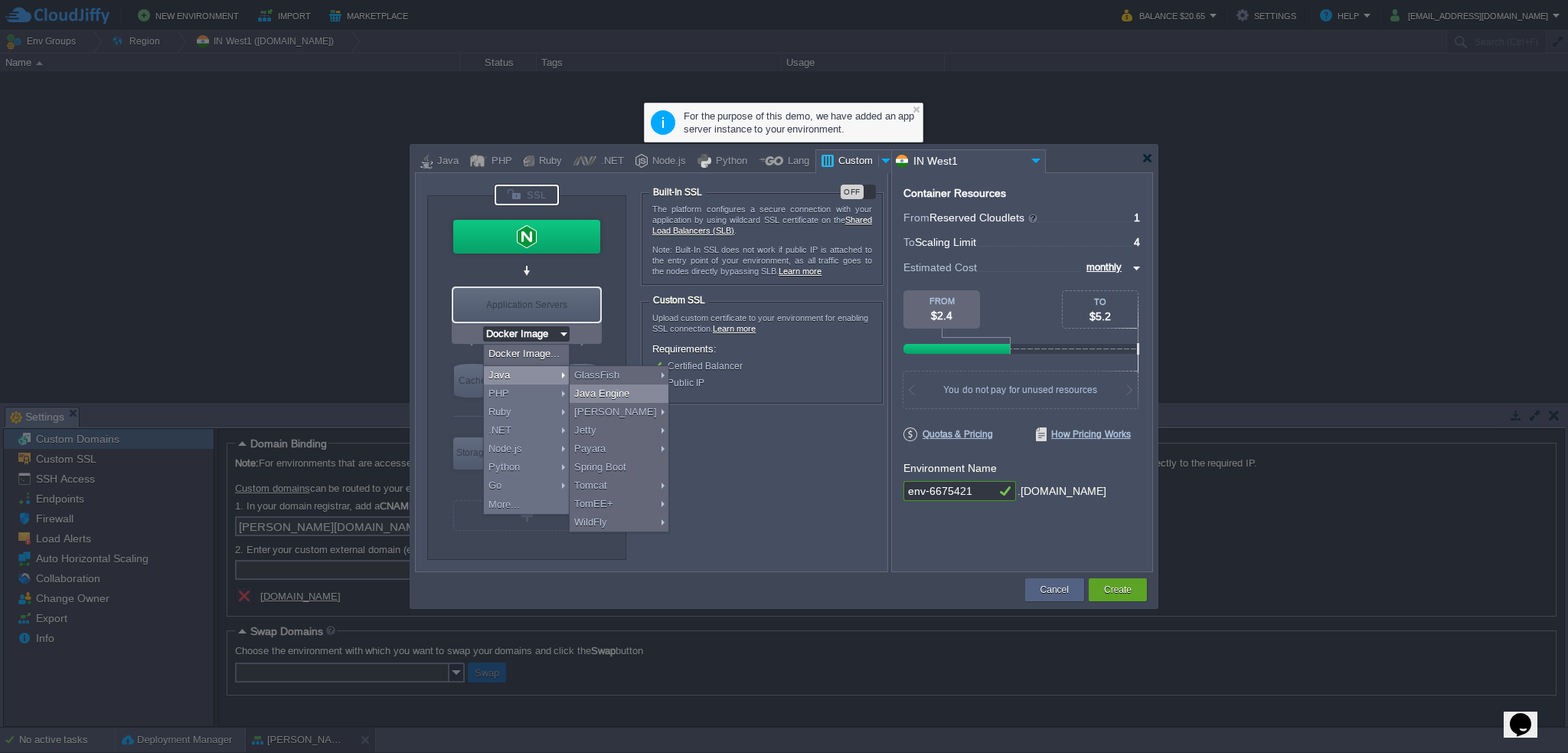
click at [602, 395] on div "Java Engine" at bounding box center [618, 394] width 99 height 19
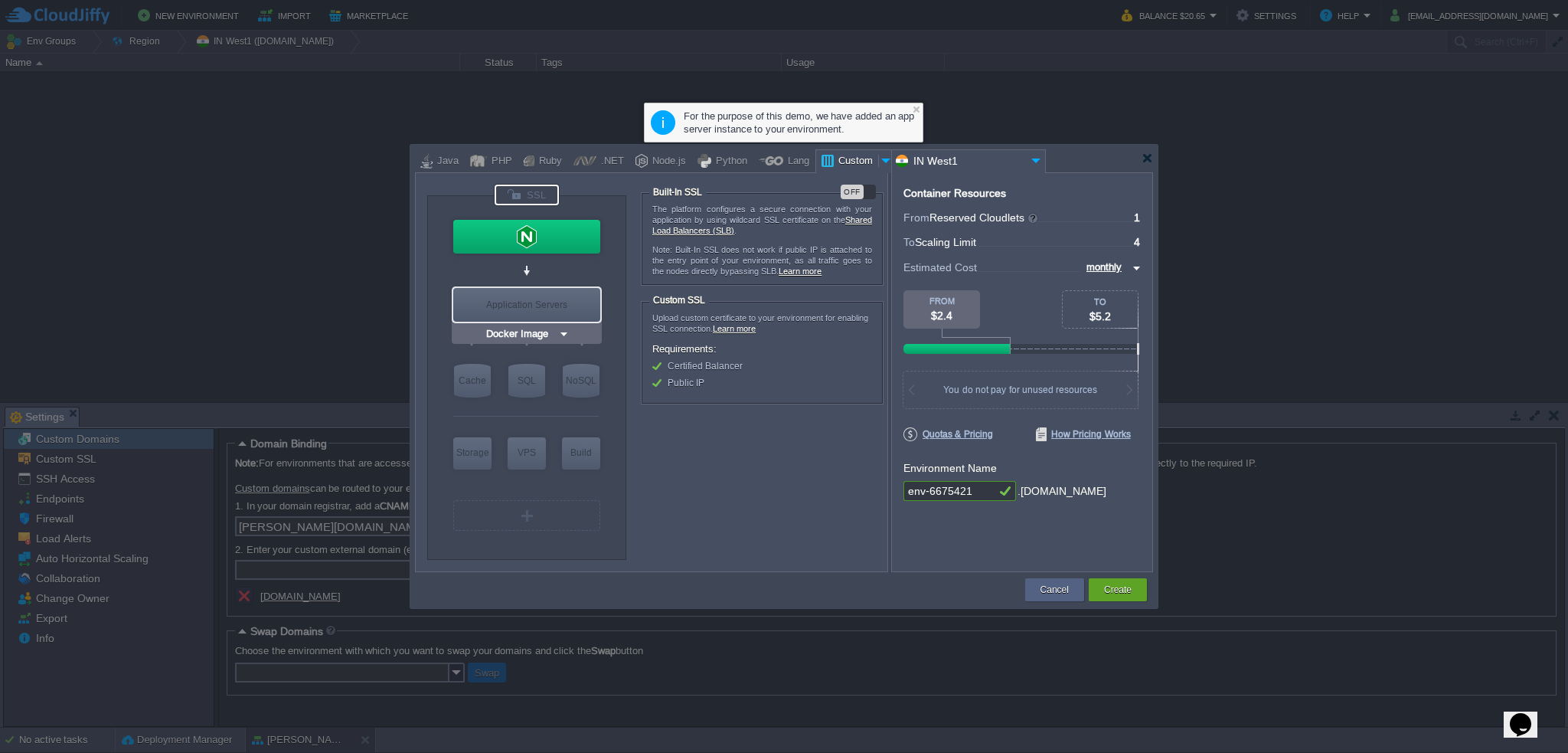
click at [533, 303] on div "Application Servers" at bounding box center [526, 305] width 147 height 34
type input "Application Servers"
type input "16"
type input "Docker Image"
type input "Stateless"
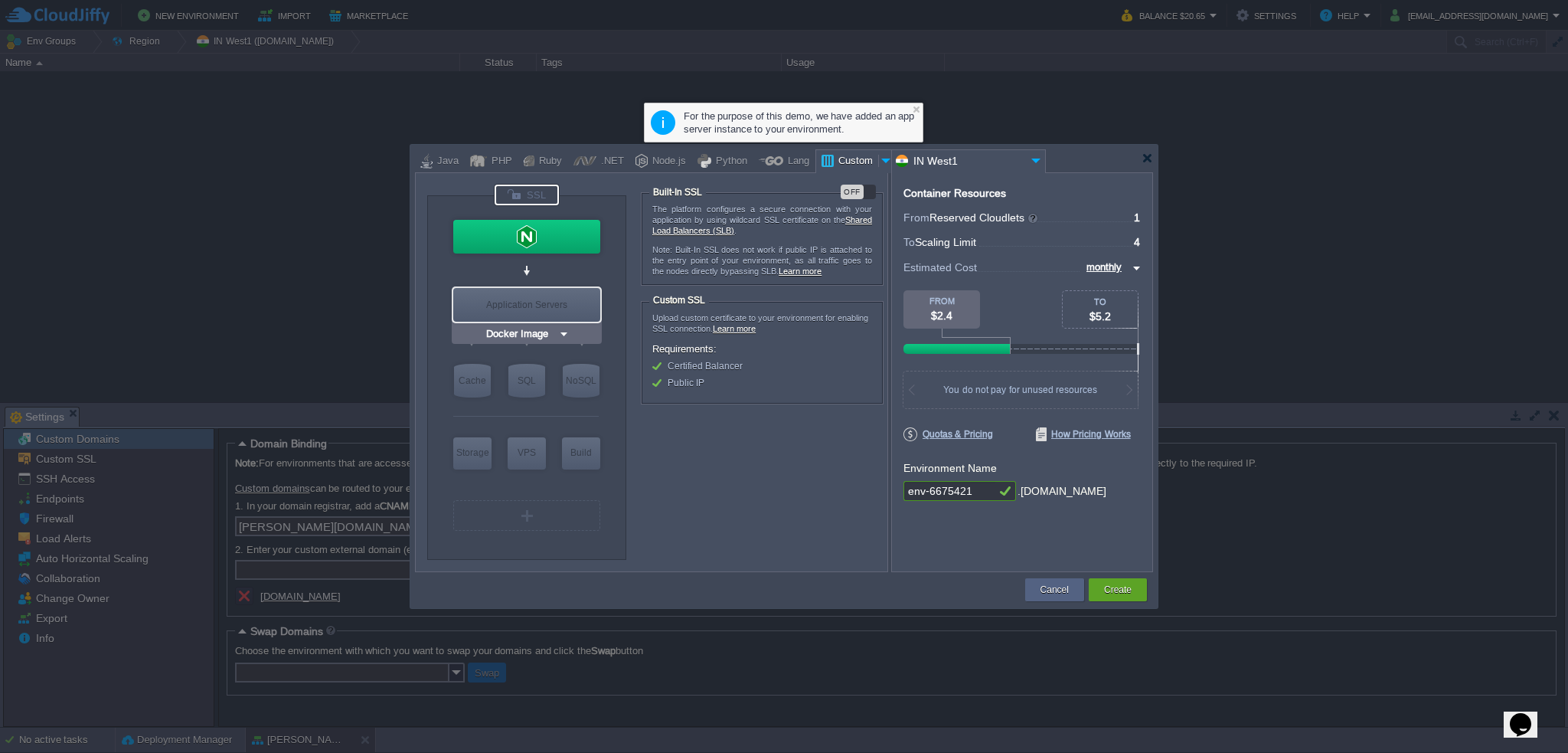
type input "0"
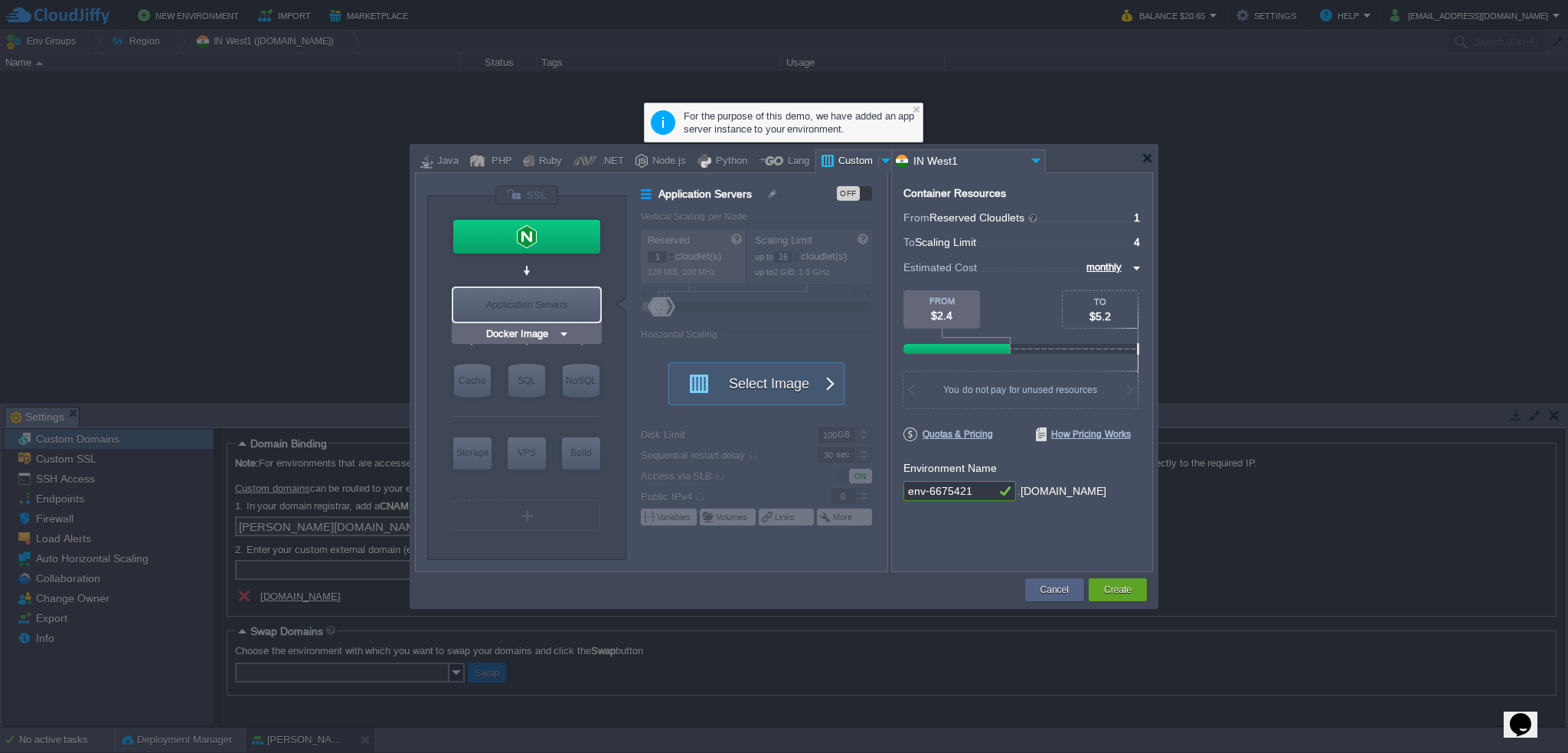
type input "NGINX 1.28.0"
click at [1152, 156] on div at bounding box center [1147, 158] width 12 height 12
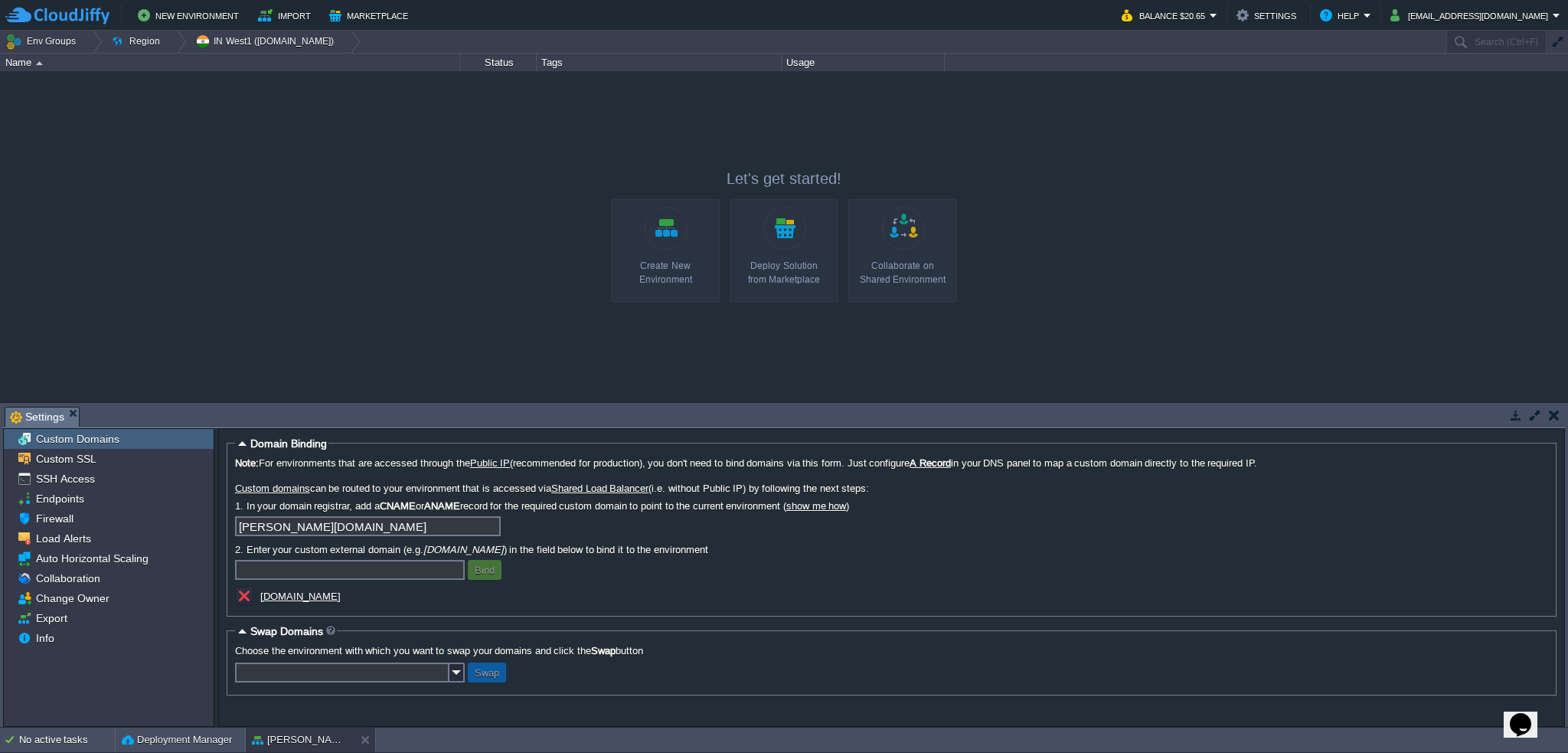
click at [680, 232] on link "Create New Environment" at bounding box center [665, 251] width 109 height 103
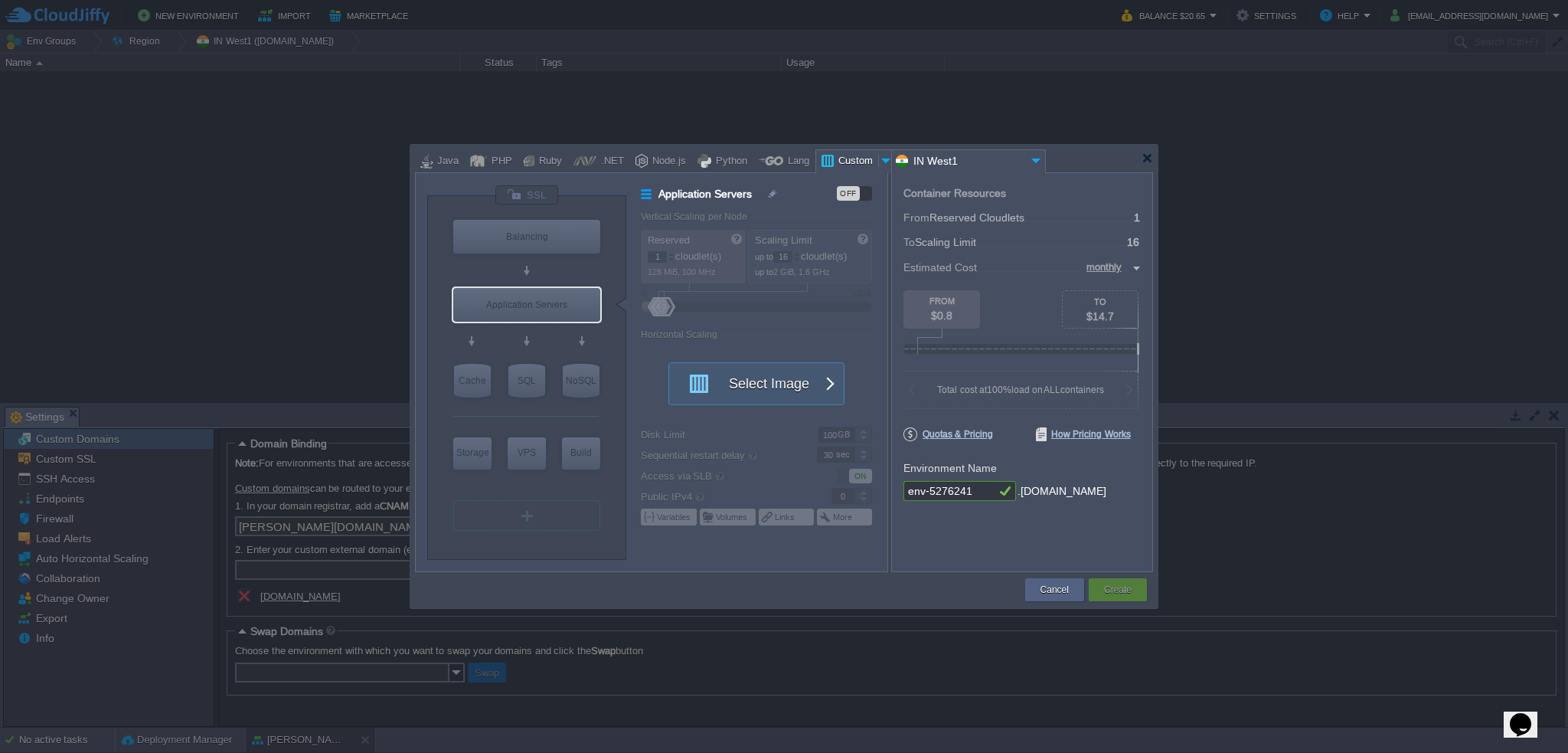
drag, startPoint x: 64, startPoint y: 412, endPoint x: 241, endPoint y: 368, distance: 182.4
click at [70, 412] on div at bounding box center [784, 376] width 1568 height 753
click at [1154, 159] on div at bounding box center [786, 158] width 743 height 28
click at [1148, 156] on div at bounding box center [1147, 158] width 12 height 12
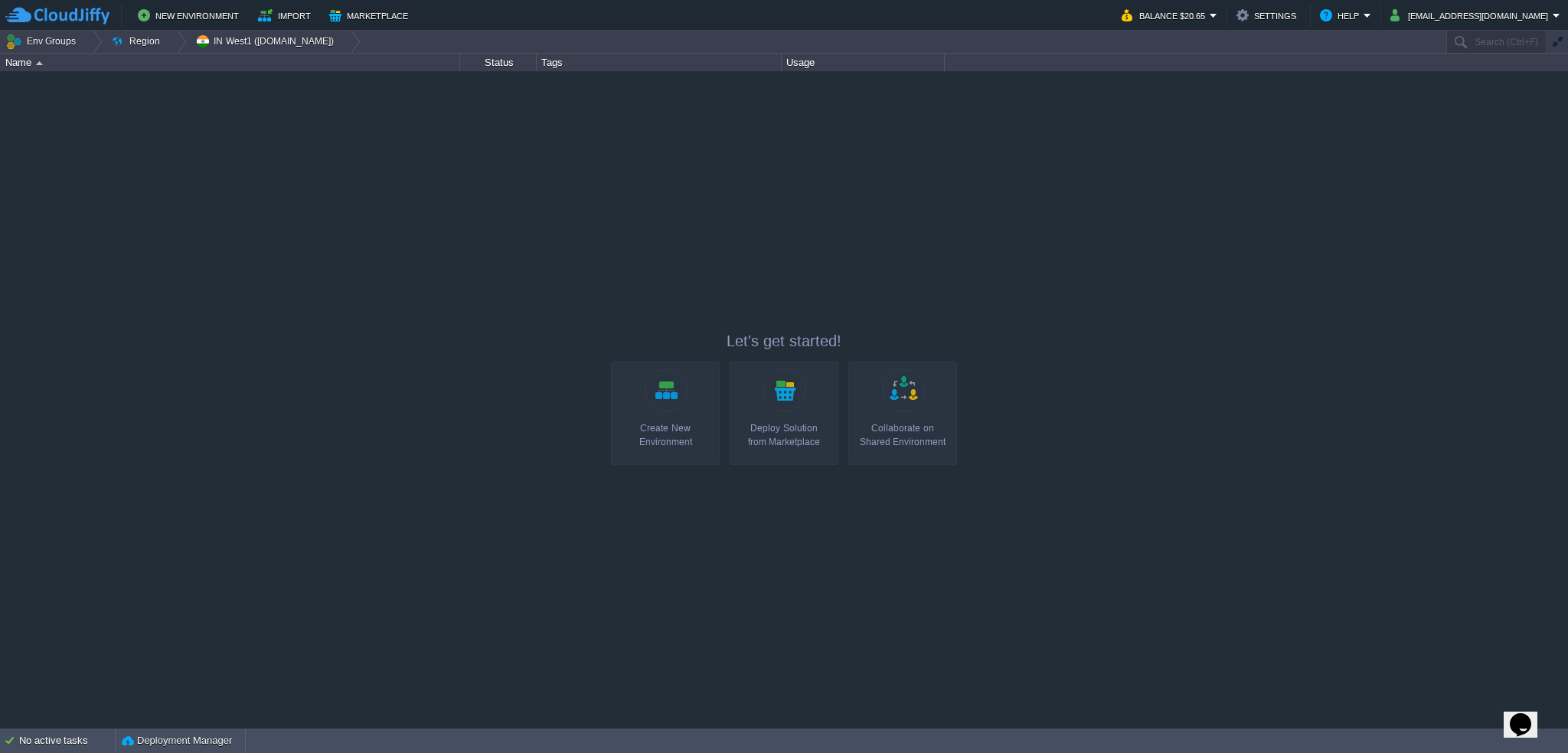
click at [652, 376] on link "Create New Environment" at bounding box center [665, 413] width 109 height 103
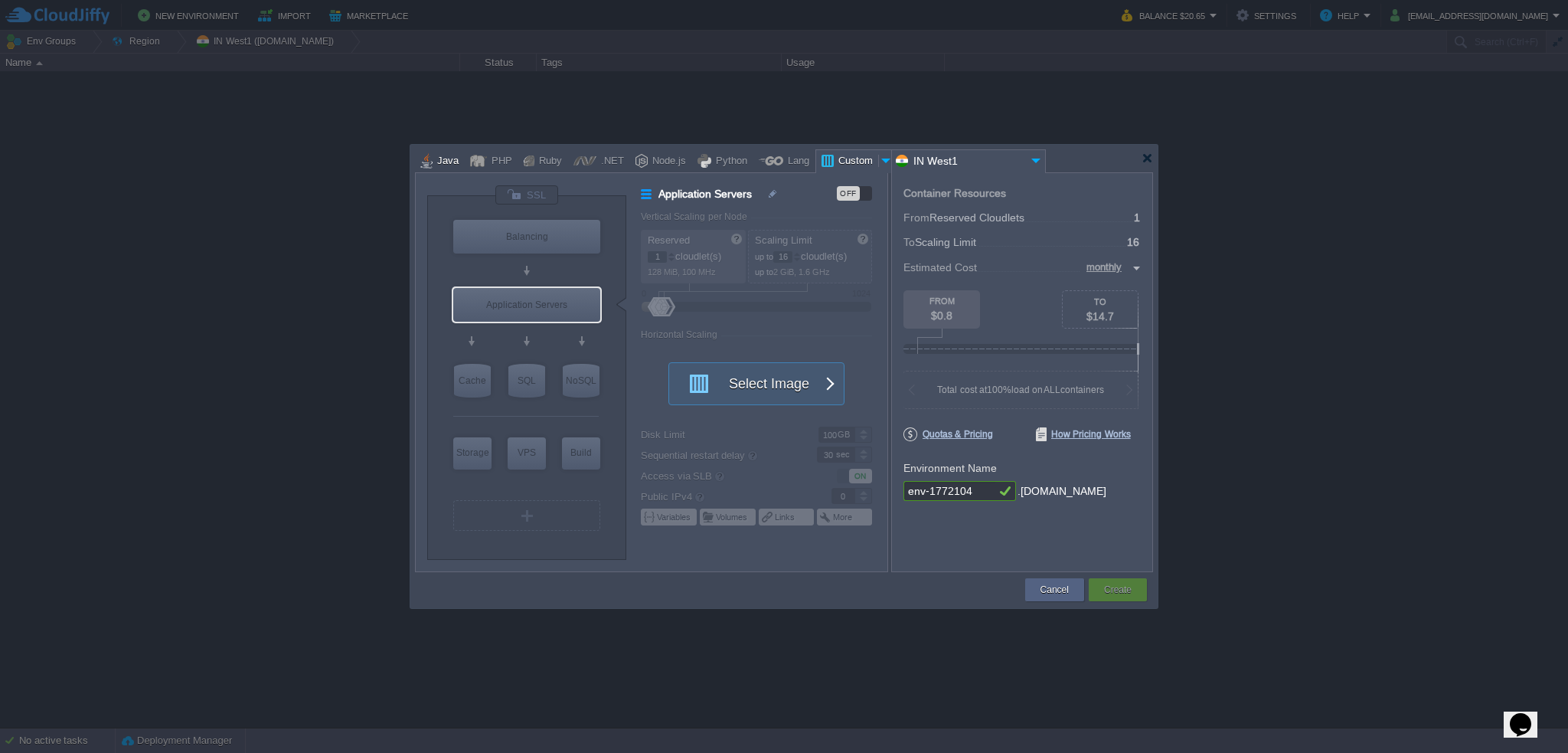
click at [433, 154] on div "Java" at bounding box center [445, 161] width 26 height 23
type input "Application Servers"
type input "6"
type input "Tomcat 11.0.10"
type input "Oracle OpenJD..."
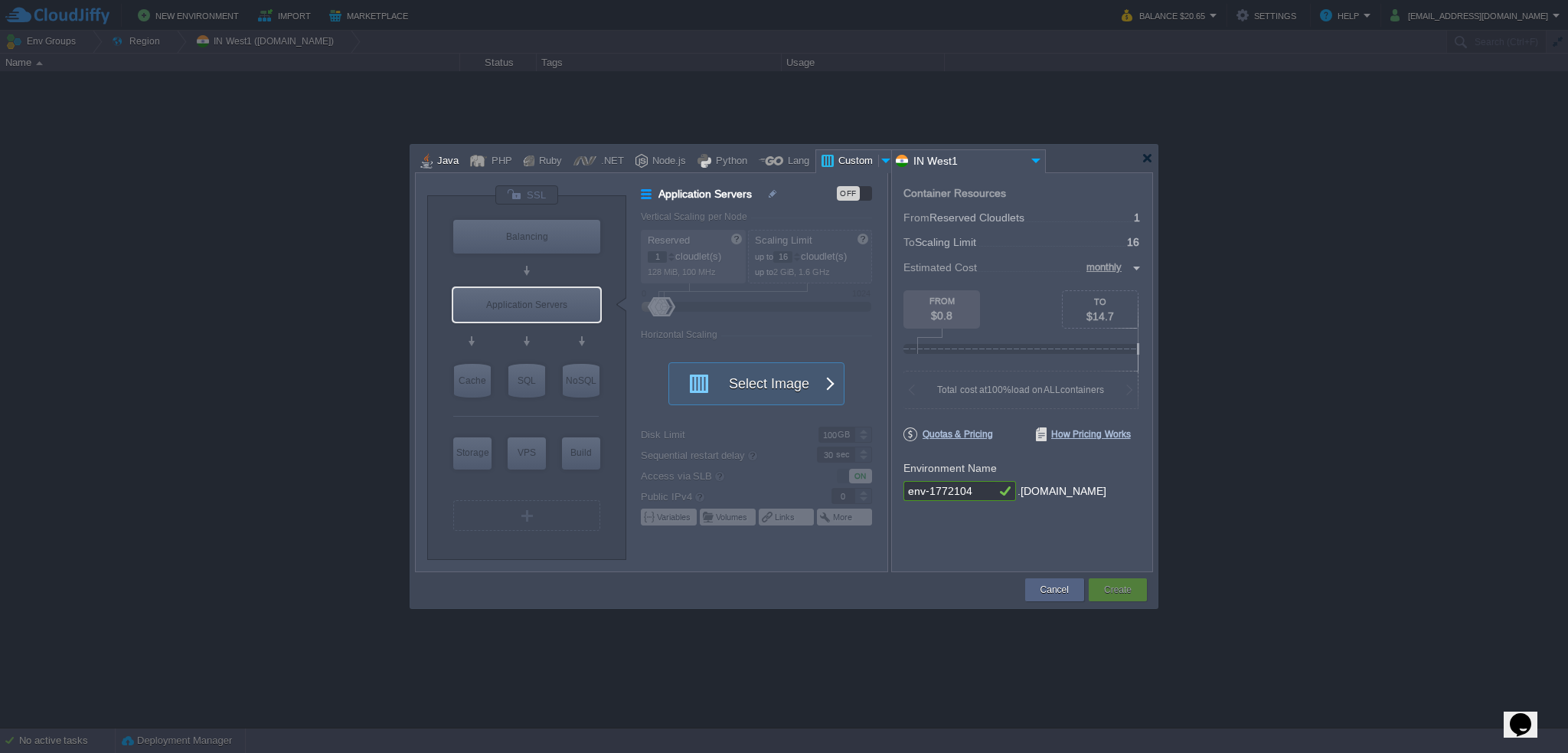
type input "Stateful"
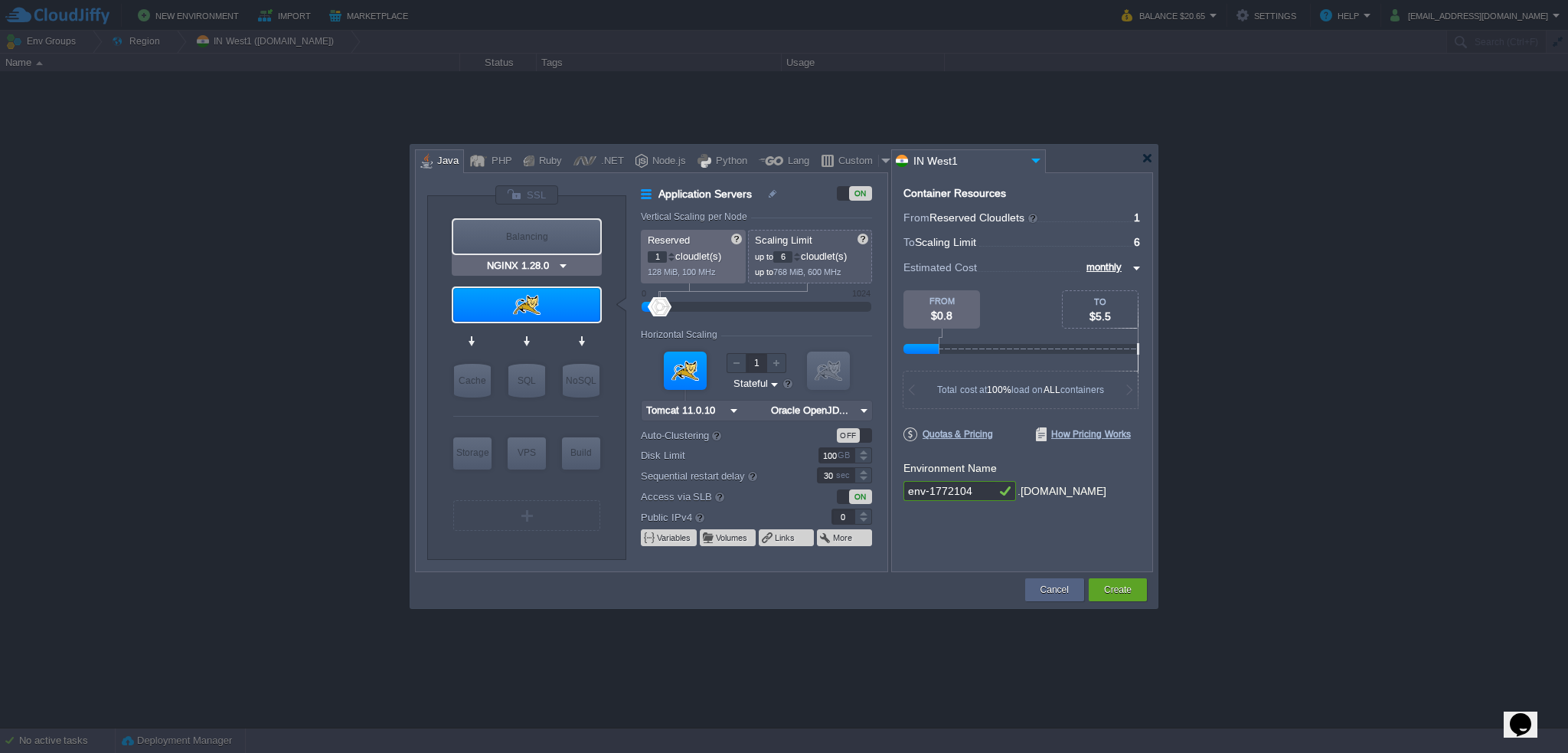
type input "Tomcat 11.0.10"
click at [558, 331] on input "Tomcat 11.0.10" at bounding box center [520, 334] width 83 height 15
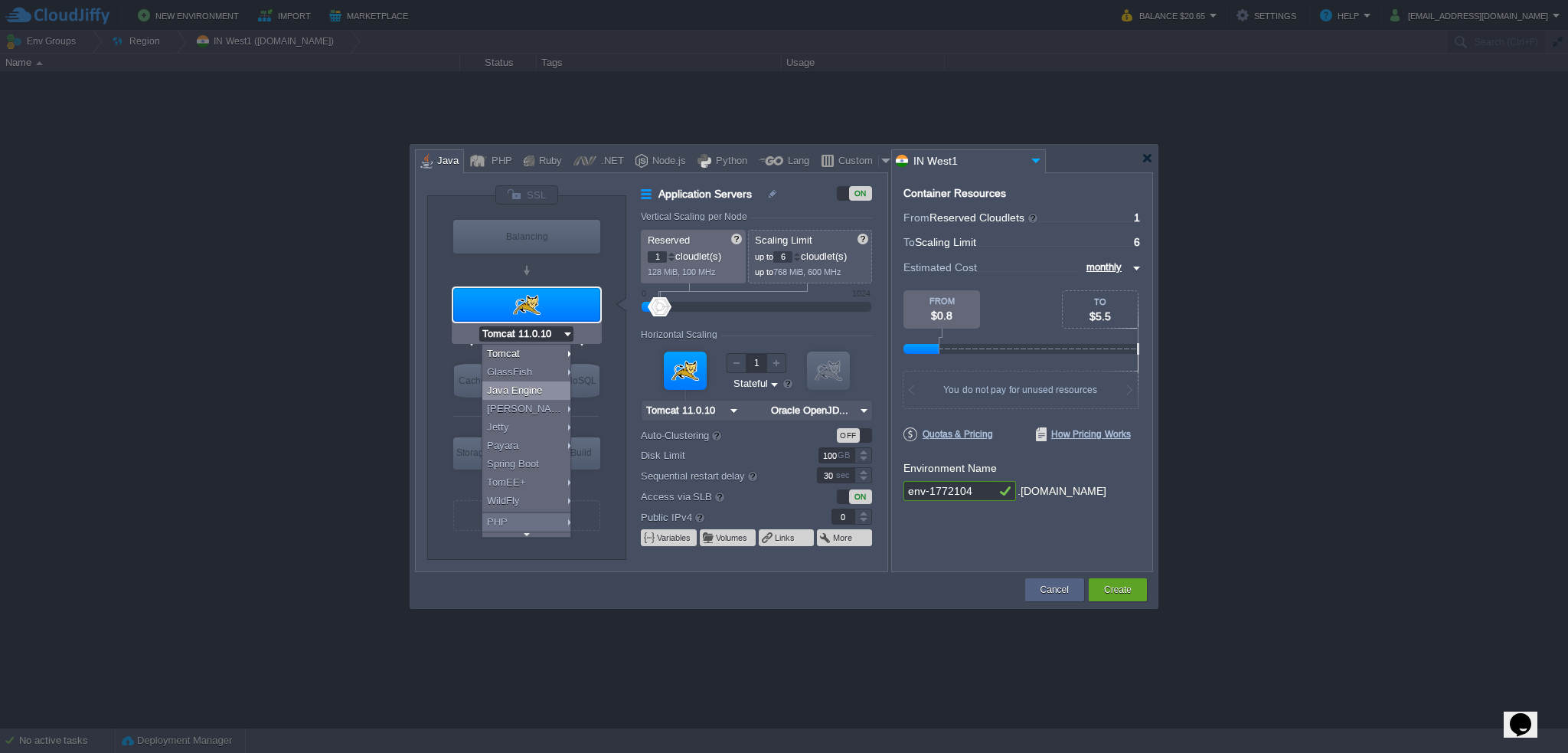
click at [549, 388] on div "Java Engine" at bounding box center [529, 390] width 93 height 19
type input "4"
type input "Java Engine"
type input "Oracle OpenJD..."
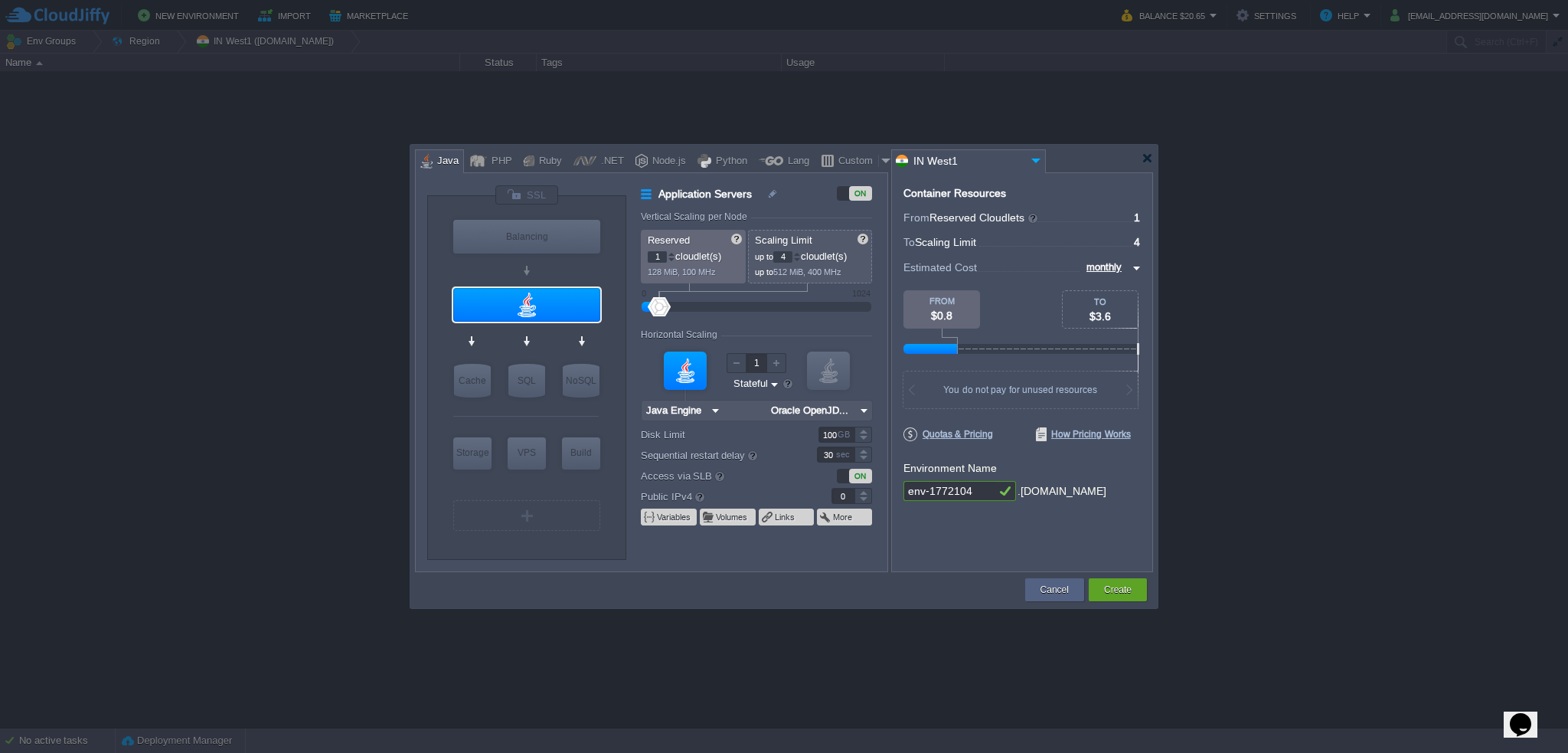
type input "Redis 7.2.4"
click at [864, 413] on img at bounding box center [863, 411] width 16 height 20
click at [917, 466] on div "21.x.x" at bounding box center [897, 467] width 53 height 19
click at [858, 412] on img at bounding box center [863, 411] width 16 height 20
click at [946, 466] on div "21.0.2" at bounding box center [951, 467] width 53 height 19
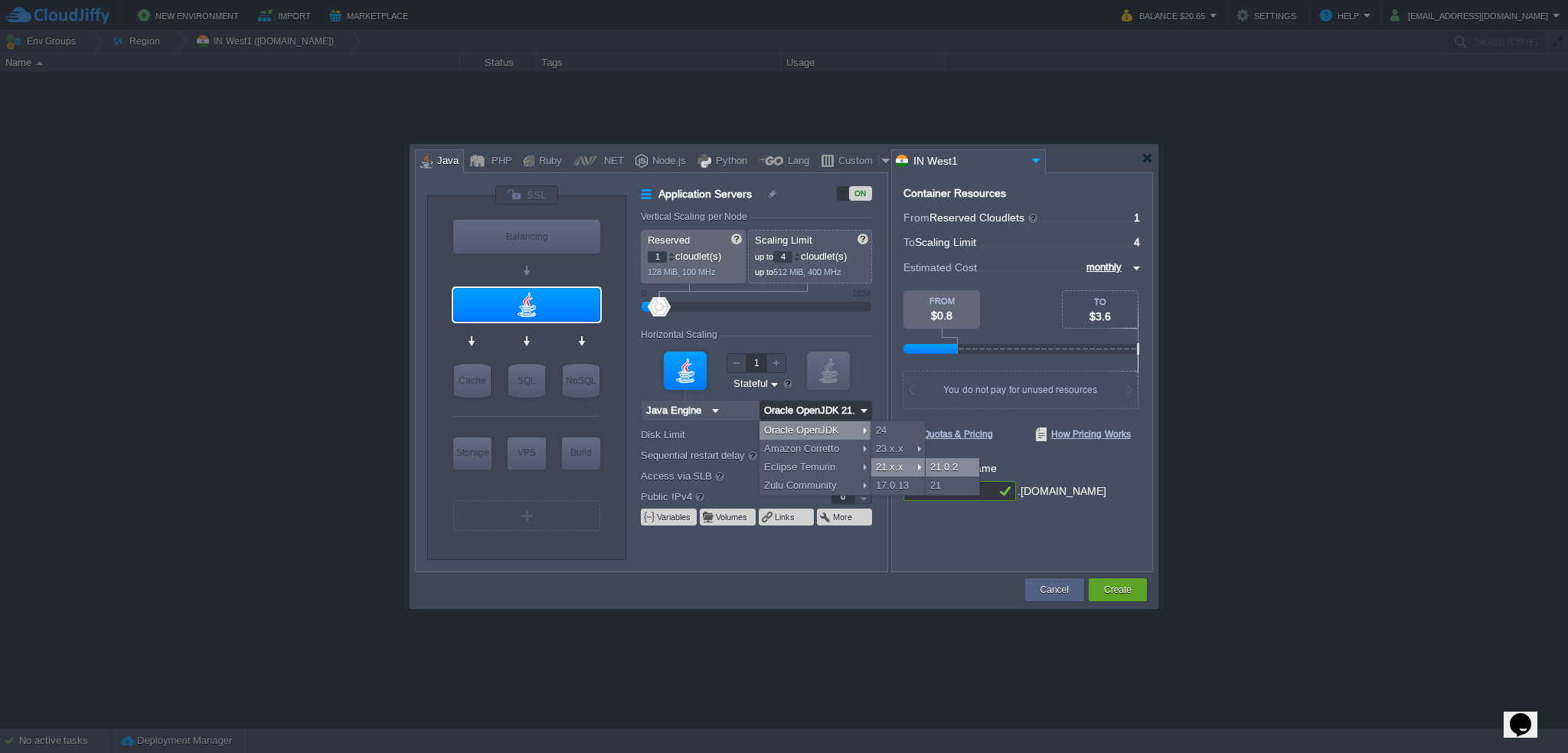
type input "Oracle OpenJDK..."
click at [845, 474] on div "ON" at bounding box center [854, 476] width 35 height 14
click at [863, 474] on div "OFF" at bounding box center [854, 476] width 35 height 14
click at [851, 477] on div "ON" at bounding box center [860, 476] width 23 height 14
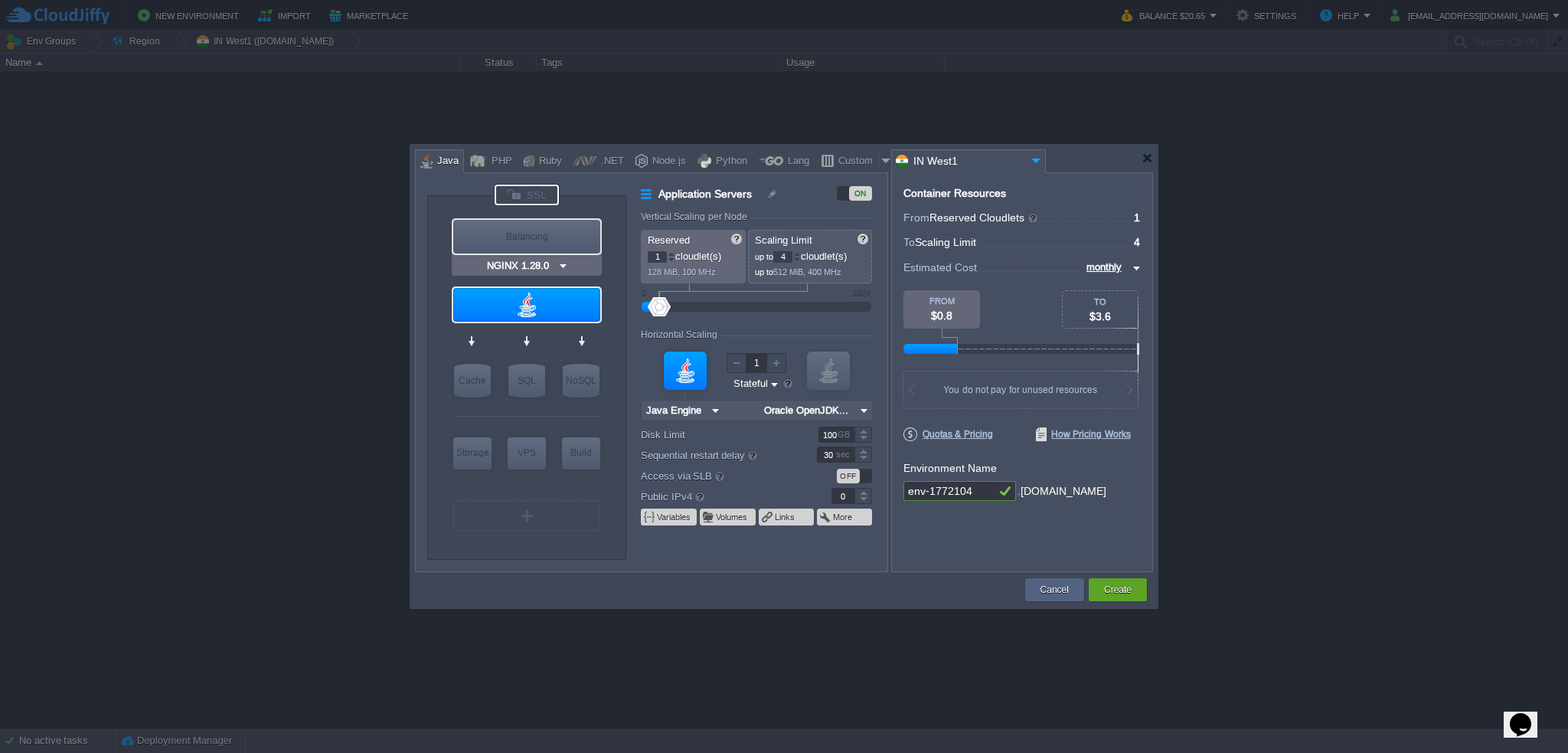
click at [530, 188] on div at bounding box center [526, 194] width 64 height 20
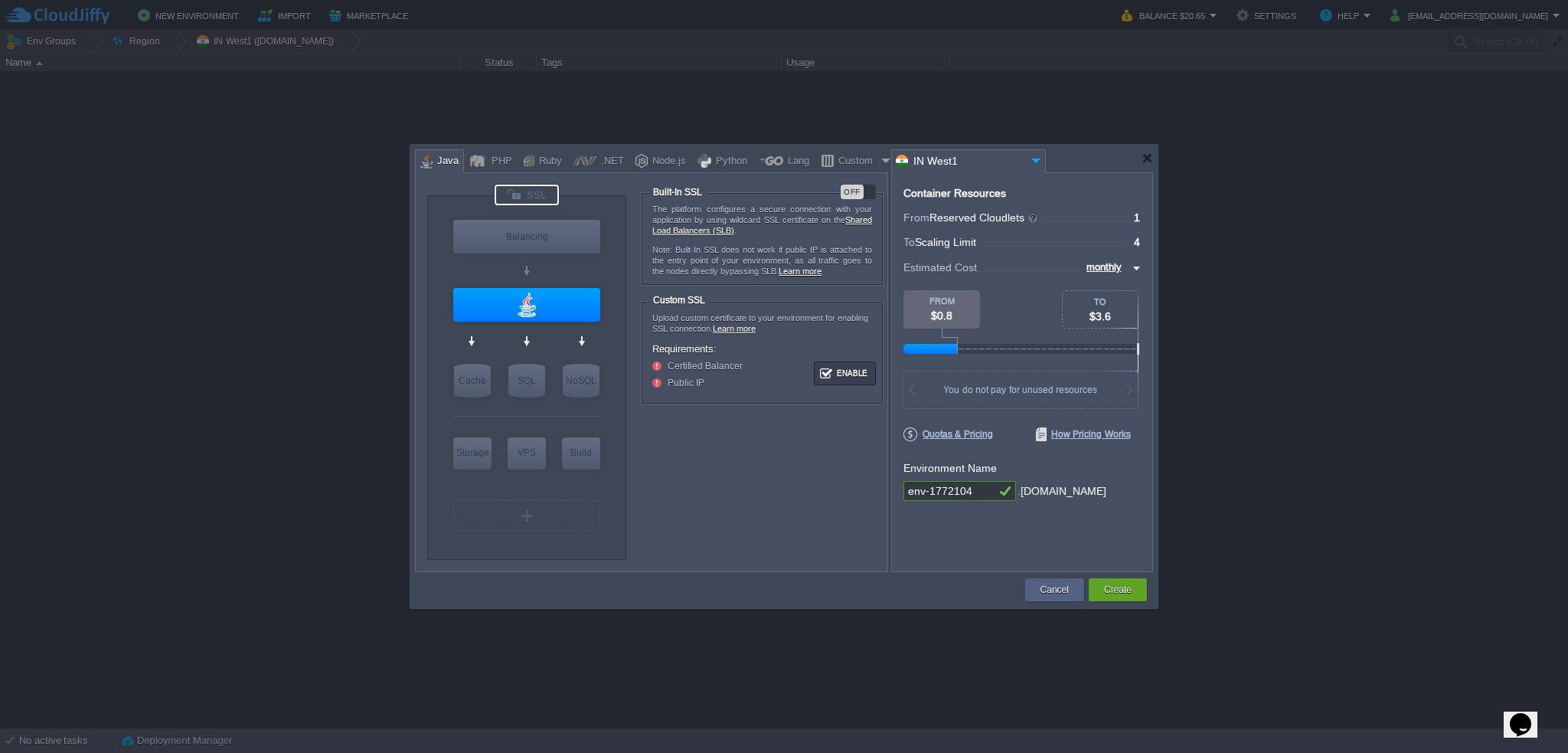
click at [870, 192] on div "OFF" at bounding box center [858, 191] width 35 height 14
click at [591, 409] on img at bounding box center [595, 411] width 12 height 15
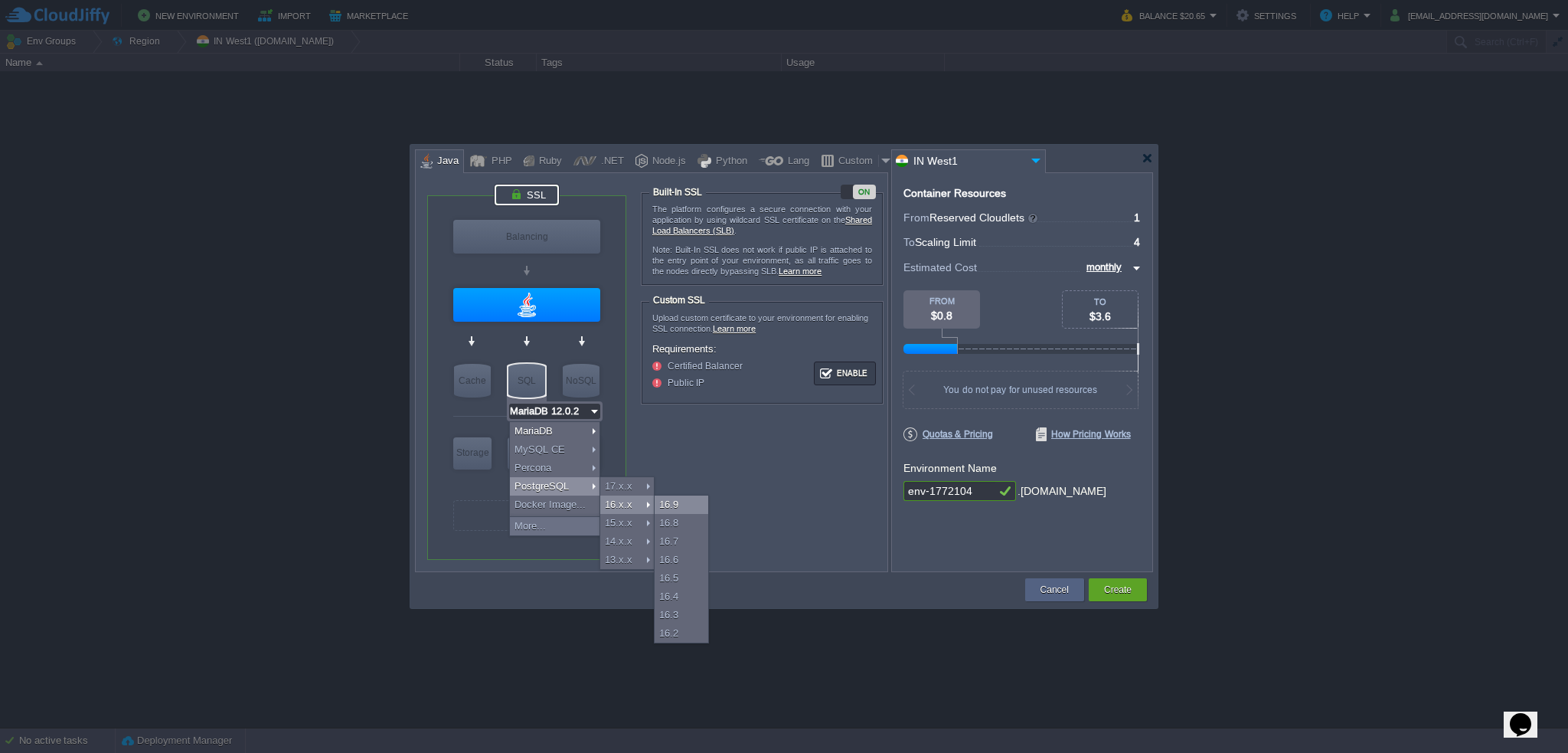
click at [680, 501] on div "16.9" at bounding box center [681, 505] width 53 height 19
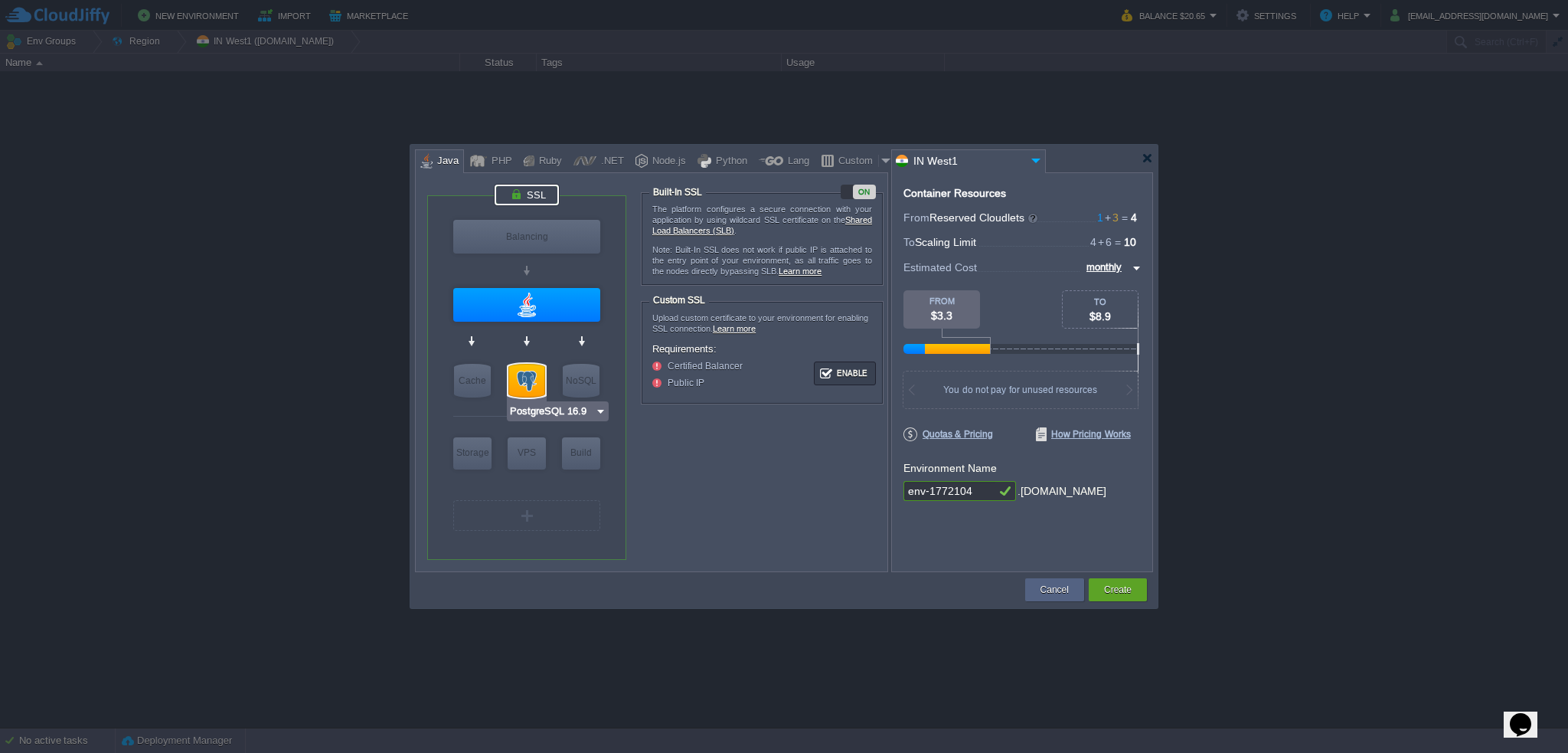
type input "Redis 7.2.4"
click at [1153, 156] on div at bounding box center [786, 158] width 743 height 28
click at [1146, 159] on div at bounding box center [1147, 158] width 12 height 12
